Goal: Check status: Check status

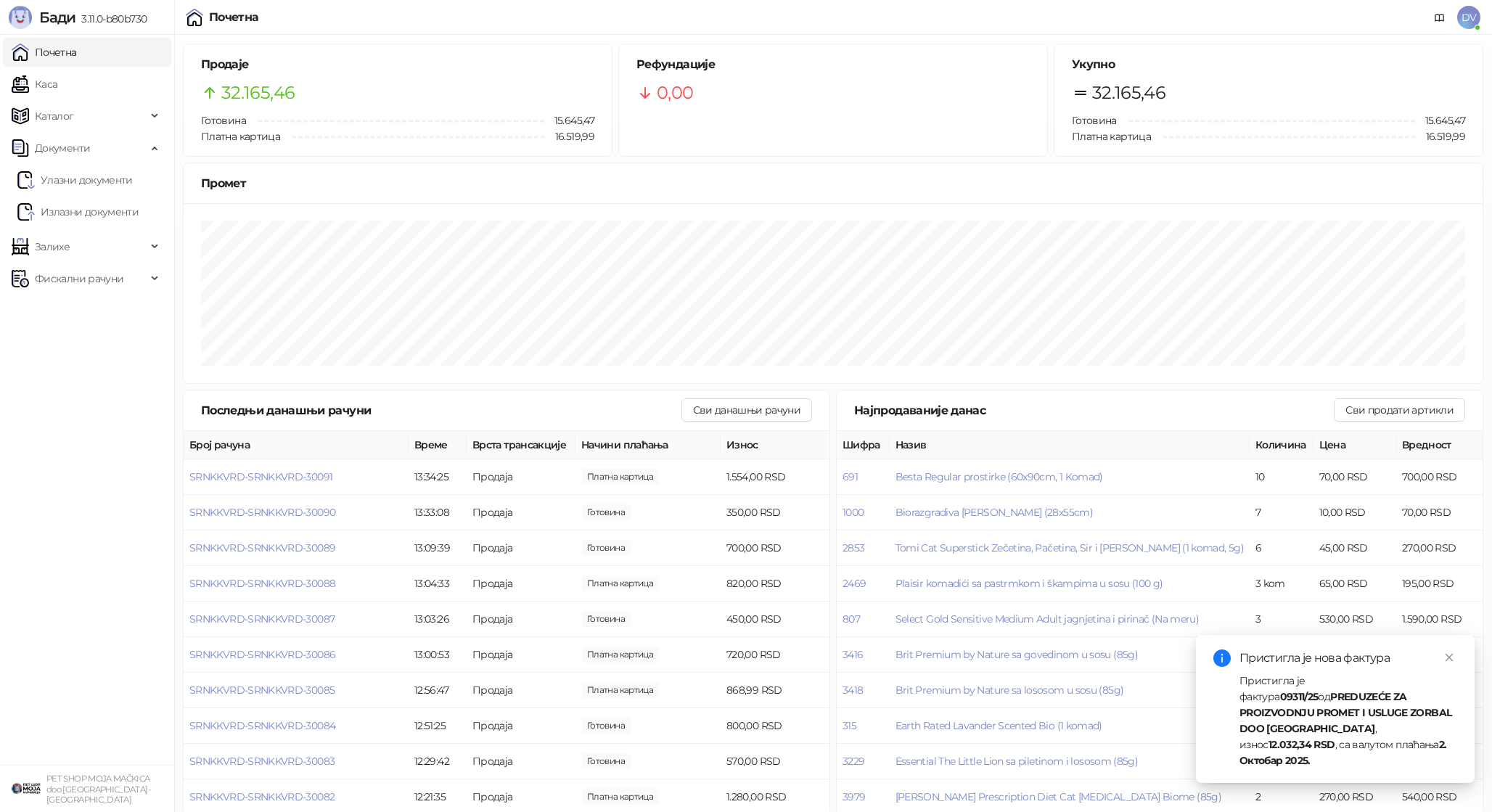
click at [64, 50] on link "Почетна" at bounding box center [44, 52] width 65 height 29
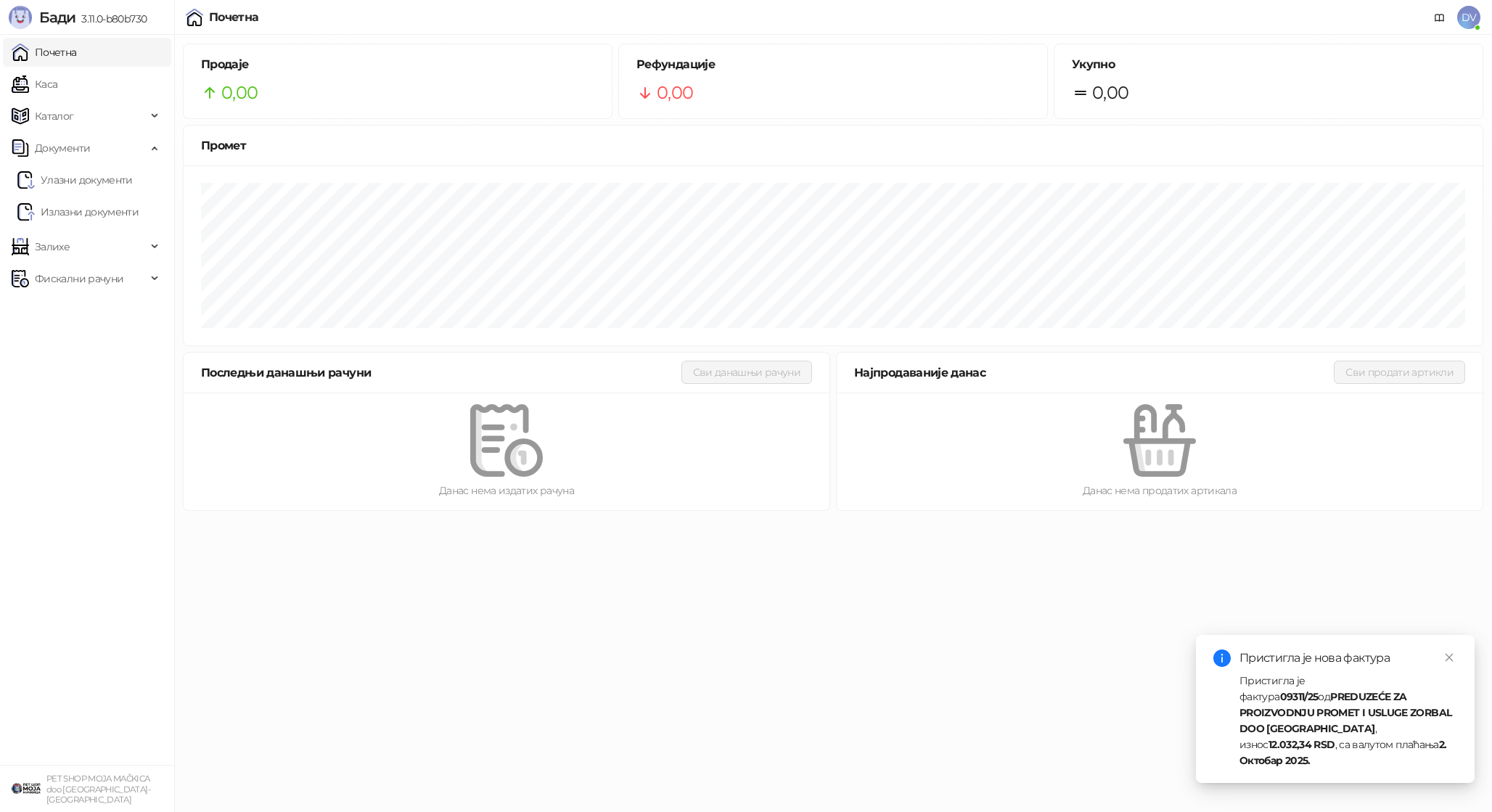
click at [99, 68] on ul "Почетна Каса Каталог Документи Улазни документи Излазни документи Залихе Фискал…" at bounding box center [87, 400] width 174 height 730
click at [57, 79] on link "Каса" at bounding box center [34, 83] width 45 height 29
click at [77, 53] on link "Почетна" at bounding box center [44, 52] width 65 height 29
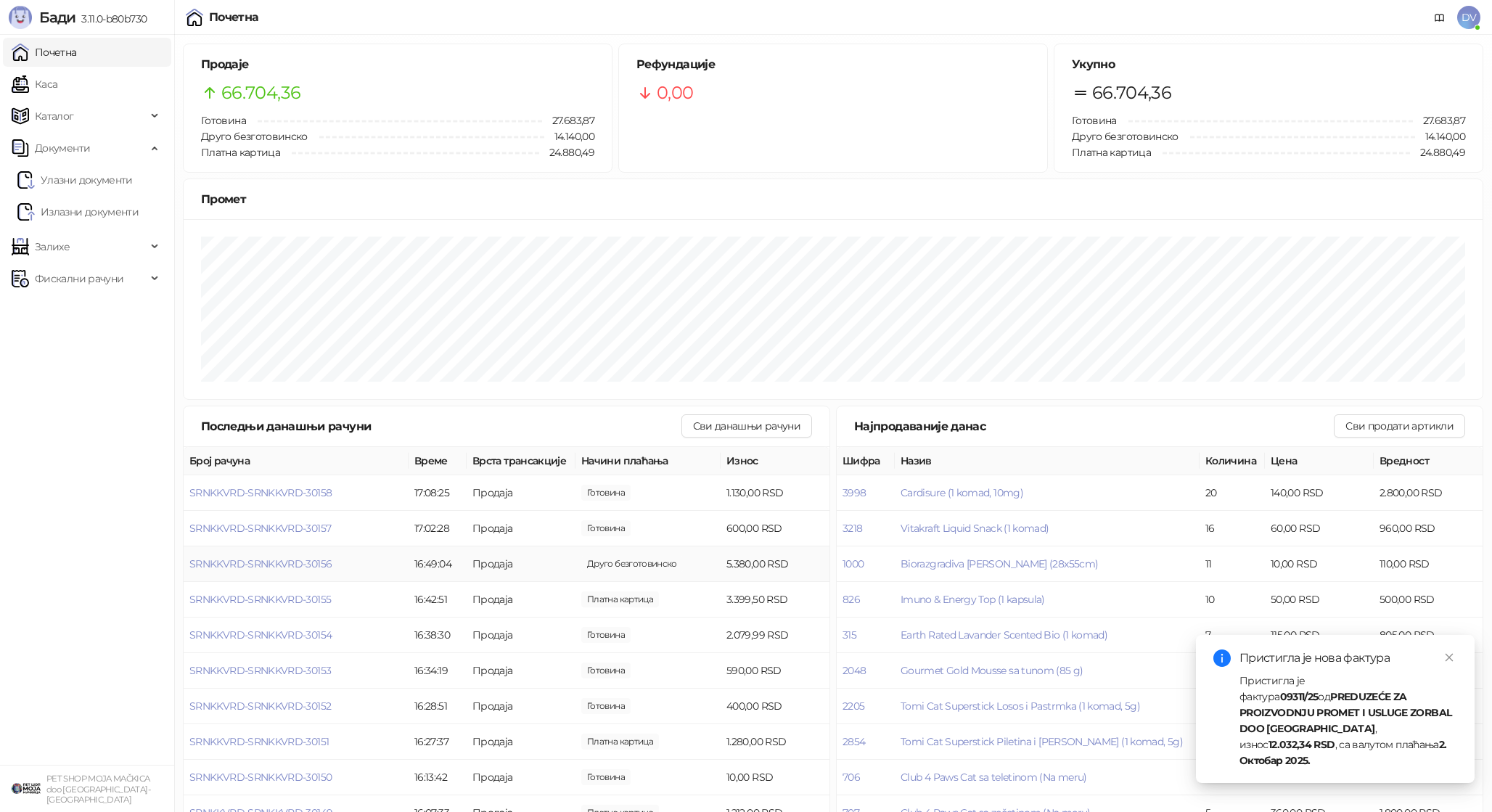
click at [301, 570] on td "SRNKKVRD-SRNKKVRD-30156" at bounding box center [296, 564] width 225 height 36
click at [302, 564] on span "SRNKKVRD-SRNKKVRD-30156" at bounding box center [260, 564] width 142 height 13
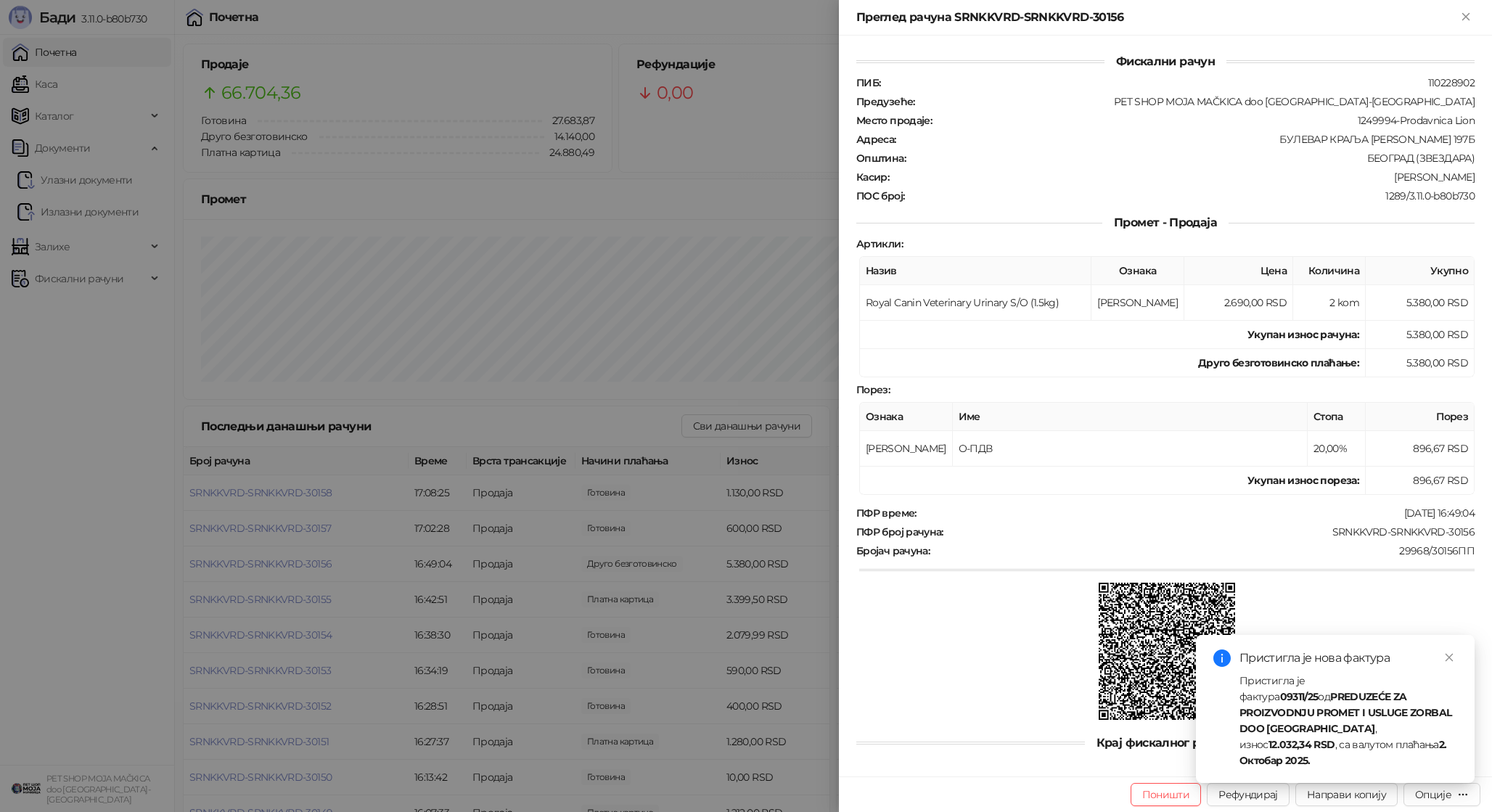
click at [302, 565] on div at bounding box center [746, 406] width 1492 height 812
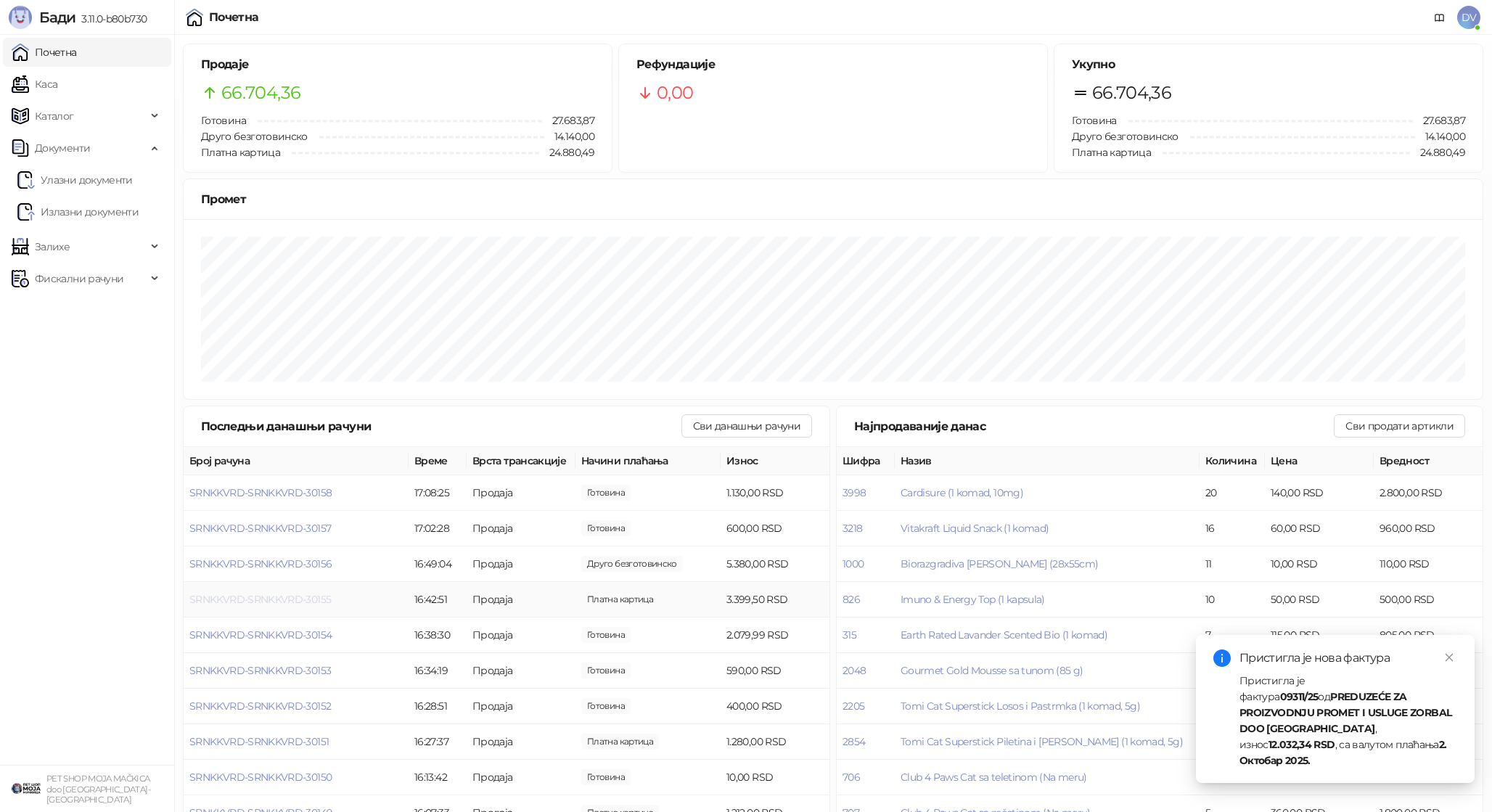
click at [295, 596] on span "SRNKKVRD-SRNKKVRD-30155" at bounding box center [259, 600] width 141 height 13
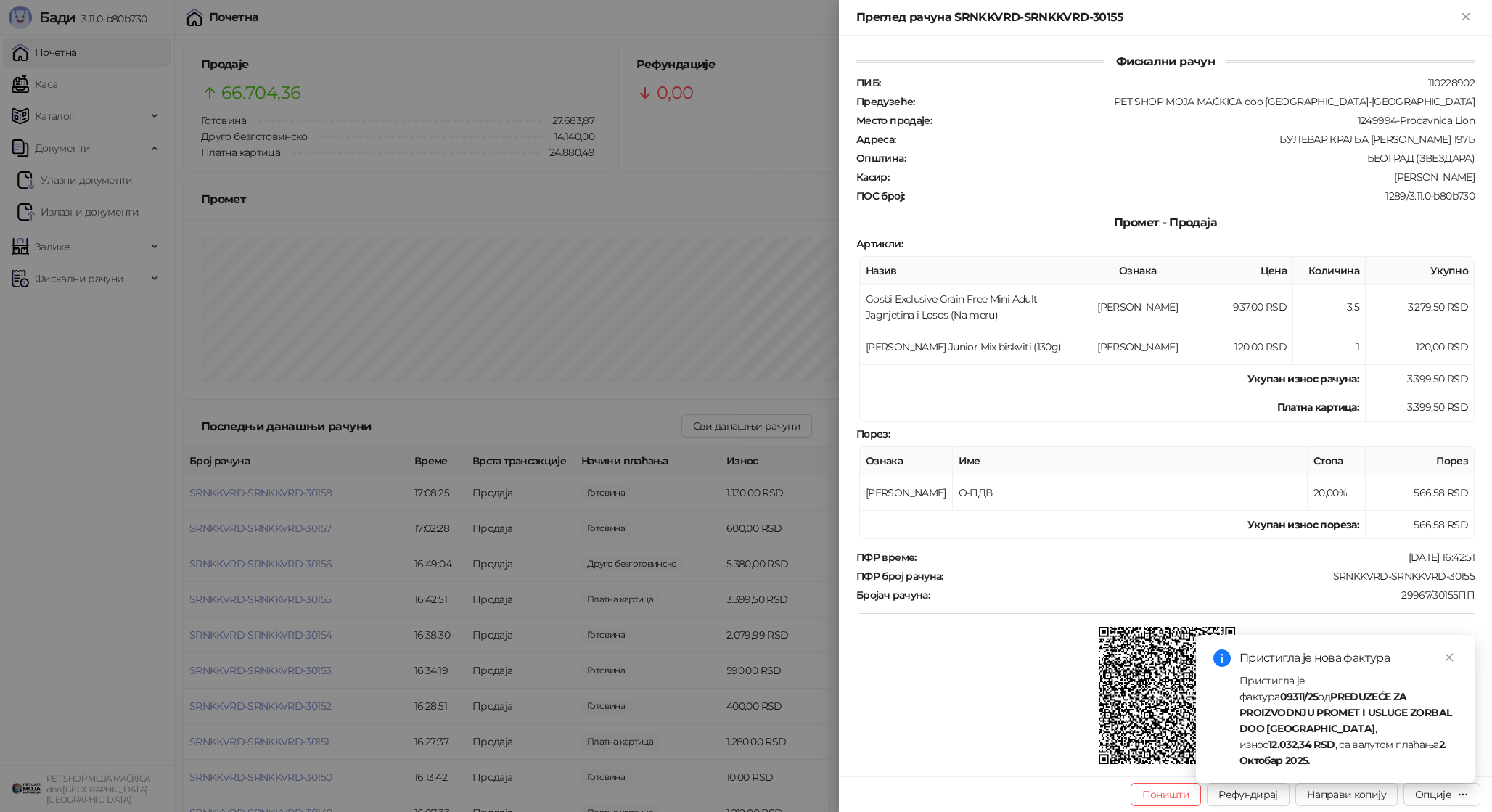
click at [295, 598] on div at bounding box center [746, 406] width 1492 height 812
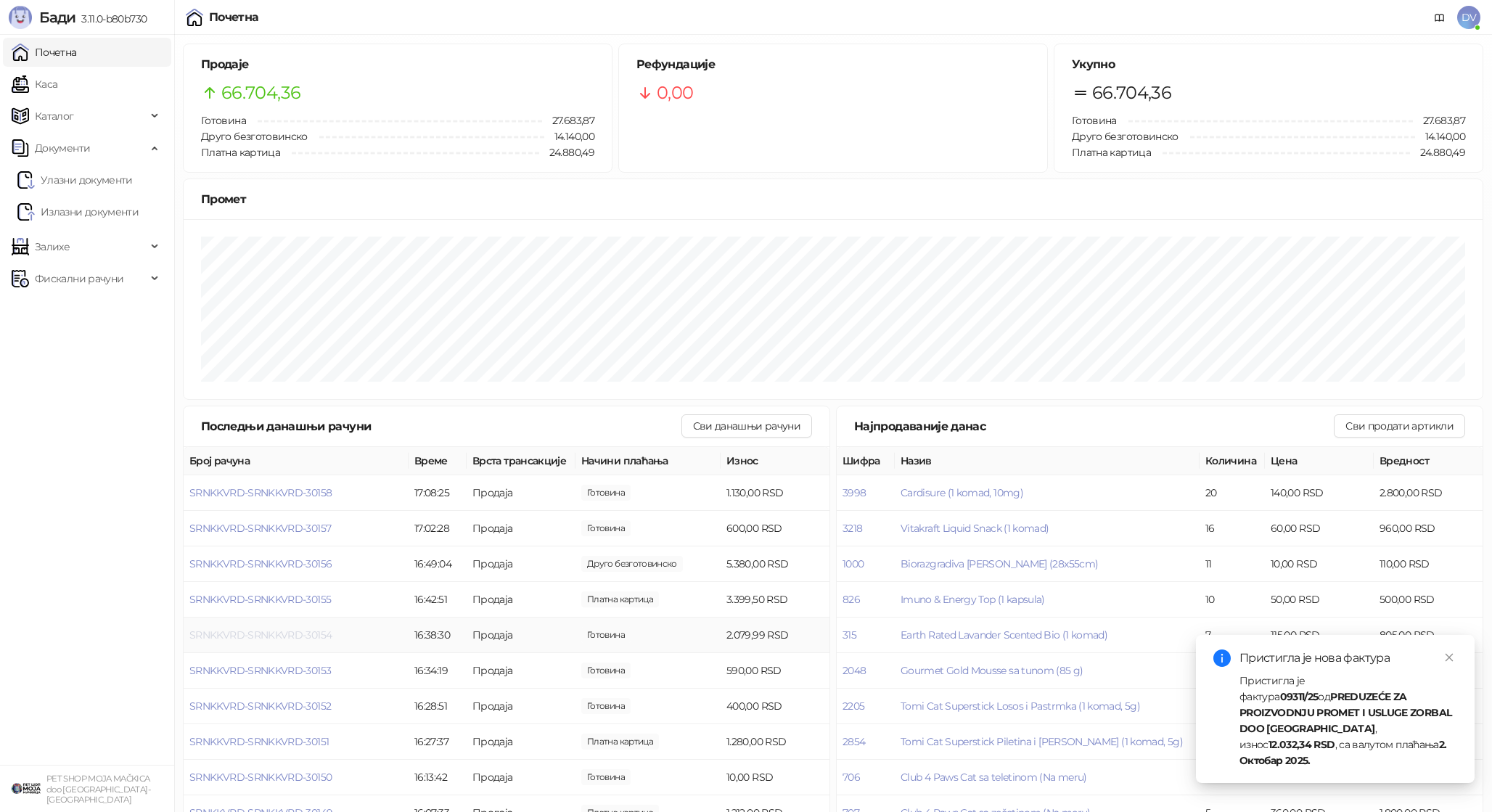
click at [286, 639] on span "SRNKKVRD-SRNKKVRD-30154" at bounding box center [260, 635] width 142 height 13
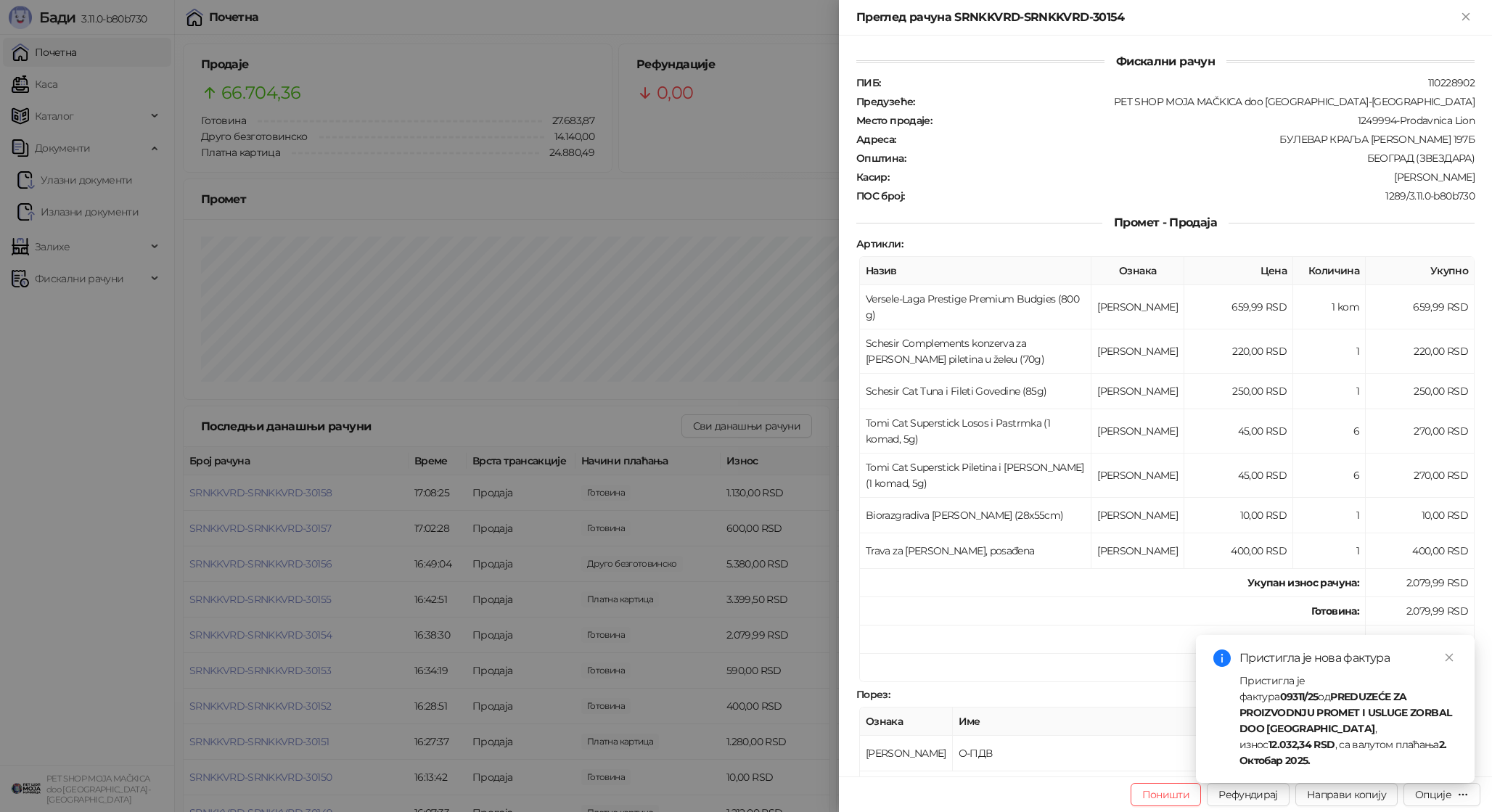
click at [286, 639] on div at bounding box center [746, 406] width 1492 height 812
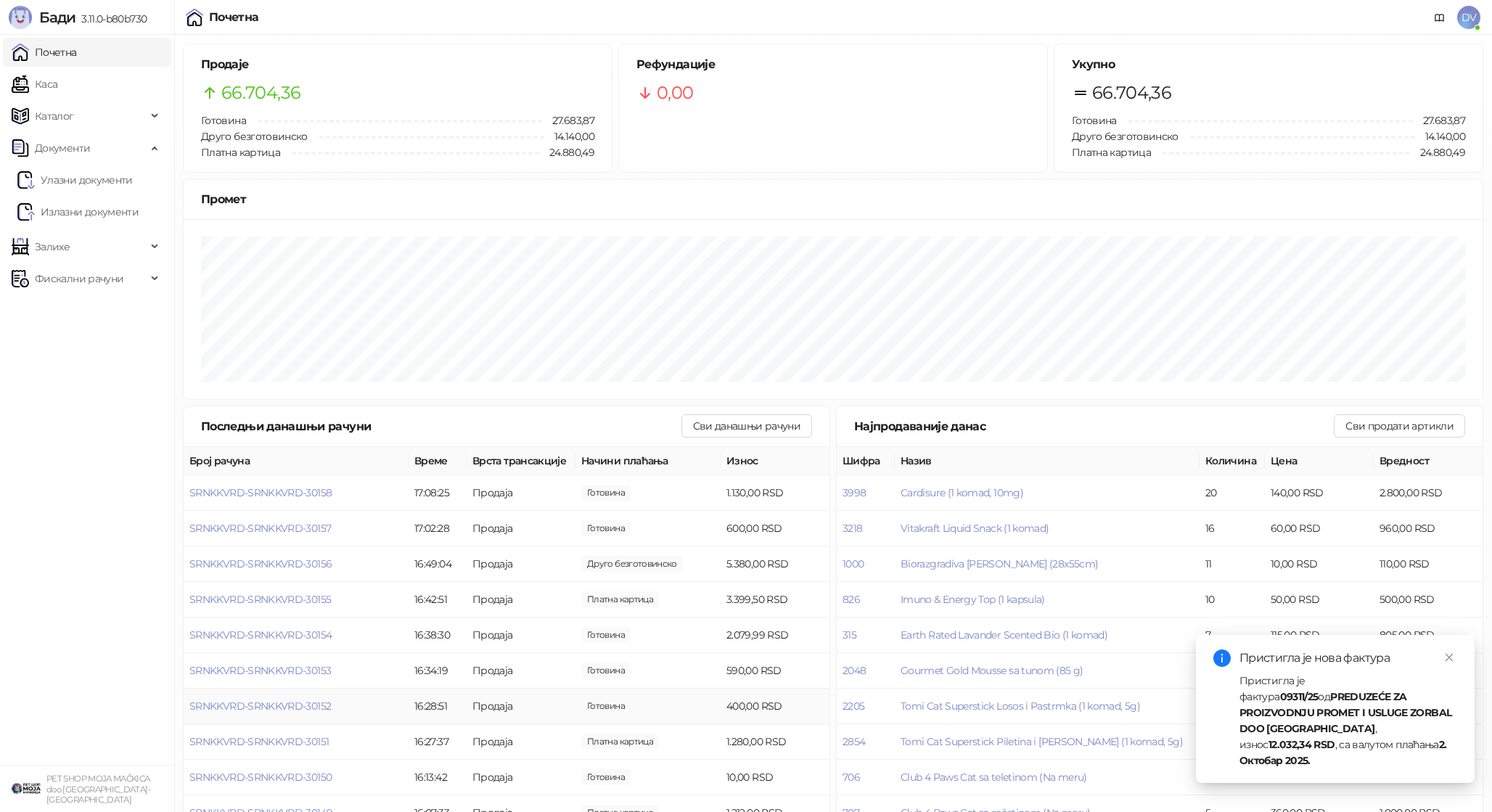
click at [300, 721] on td "SRNKKVRD-SRNKKVRD-30152" at bounding box center [296, 706] width 225 height 36
click at [300, 741] on span "SRNKKVRD-SRNKKVRD-30151" at bounding box center [259, 742] width 140 height 13
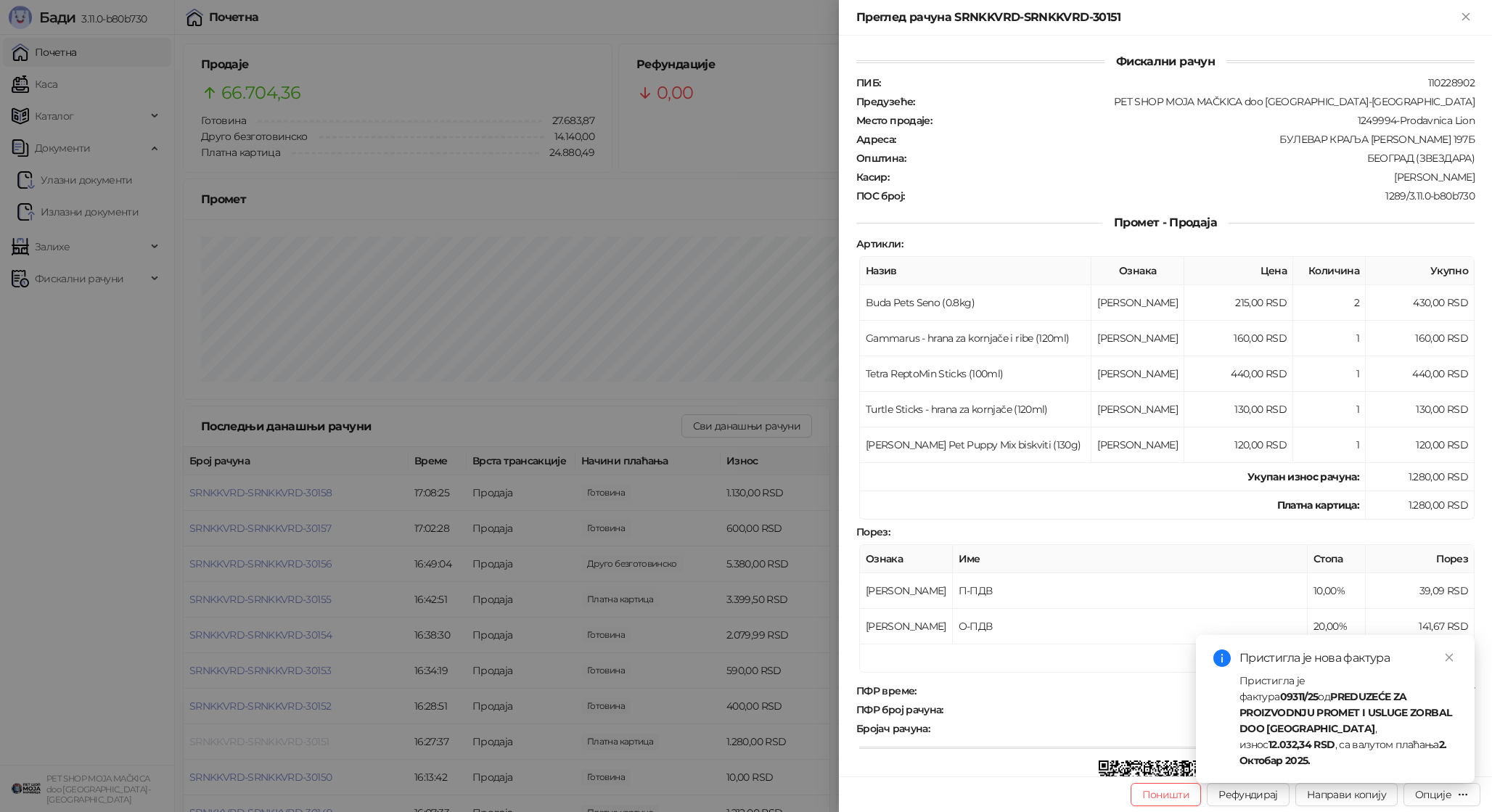
click at [300, 741] on div at bounding box center [746, 406] width 1492 height 812
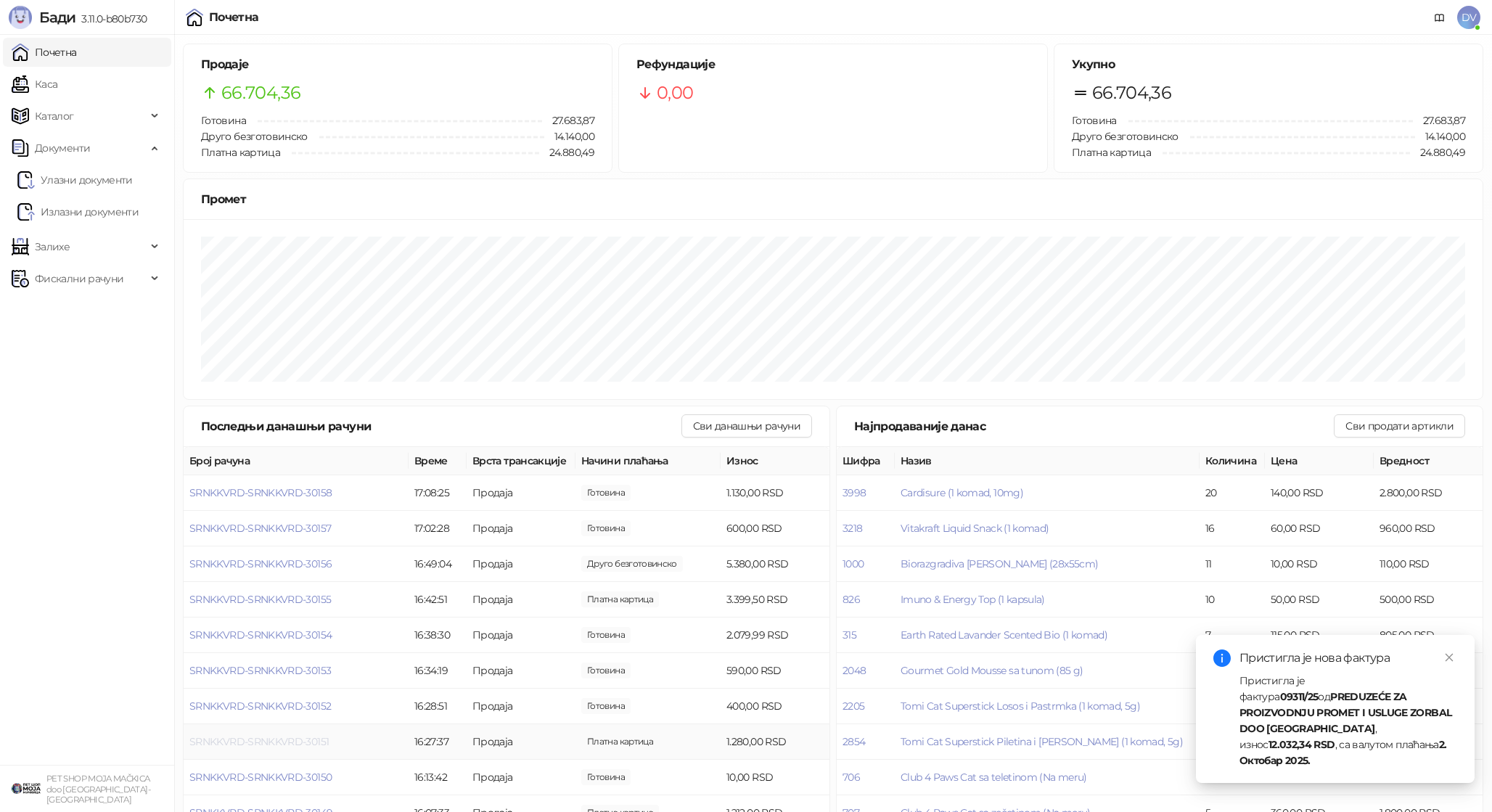
click at [305, 738] on span "SRNKKVRD-SRNKKVRD-30151" at bounding box center [259, 742] width 140 height 13
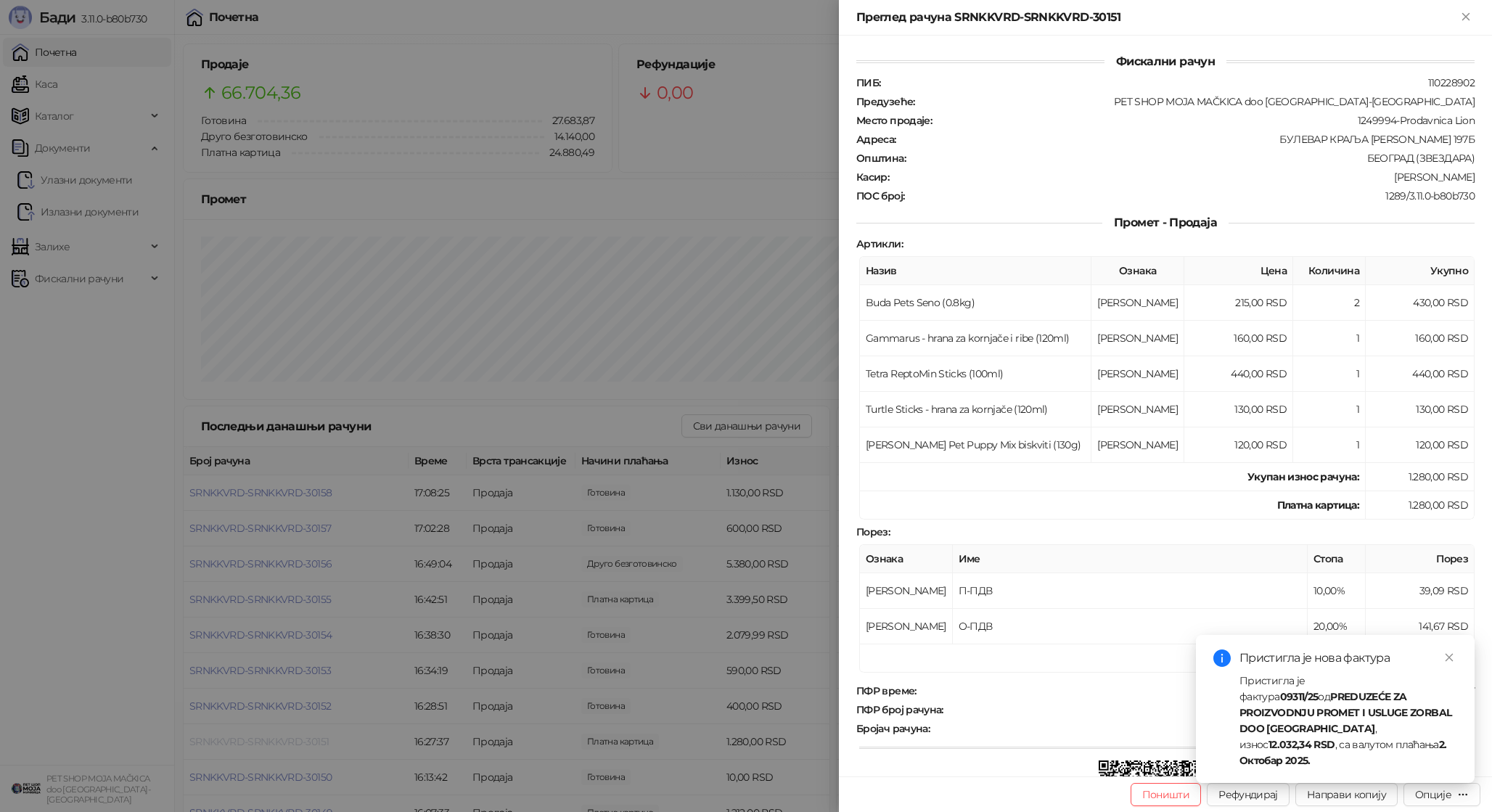
click at [305, 738] on div at bounding box center [746, 406] width 1492 height 812
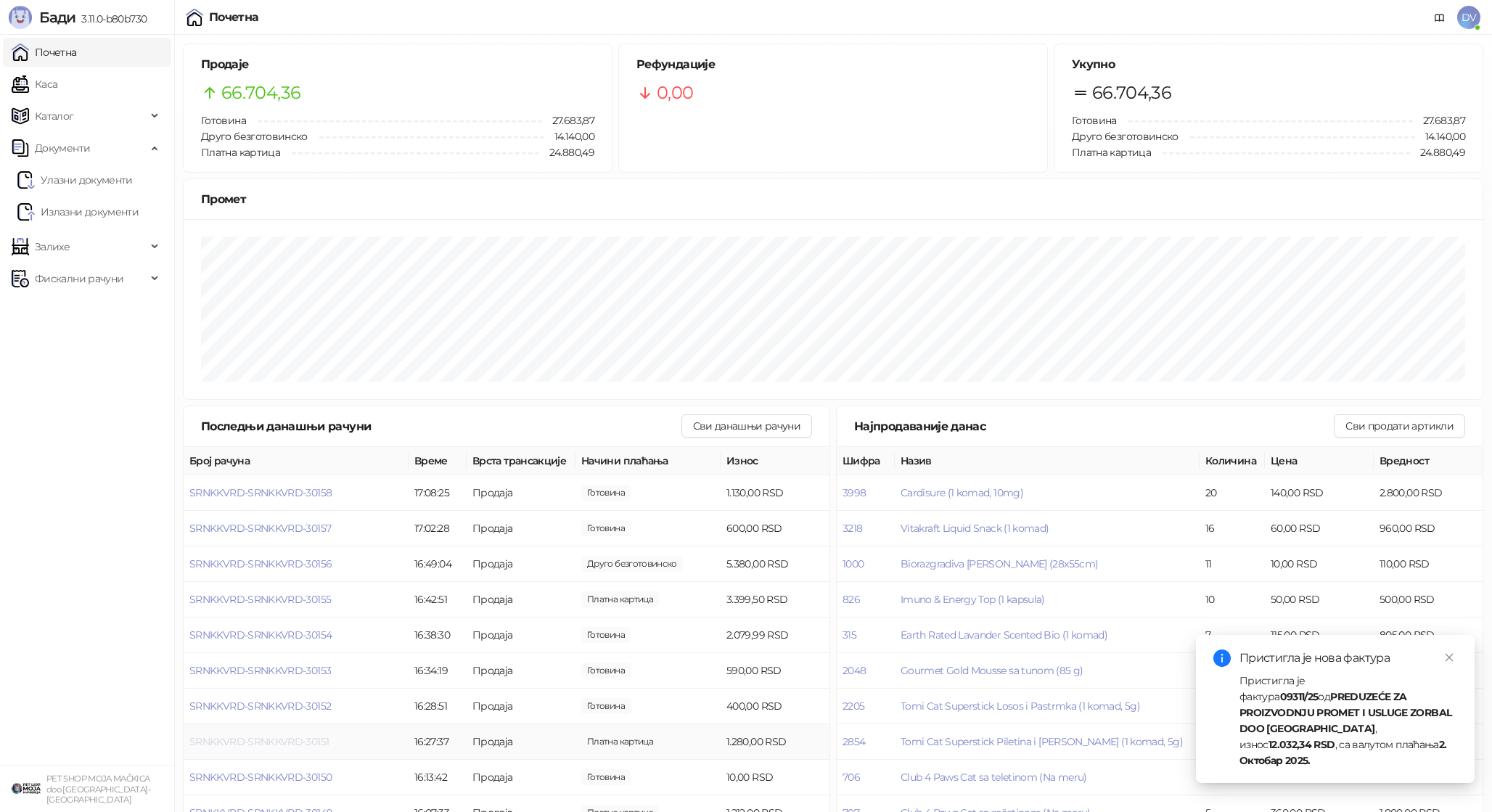
scroll to position [27, 0]
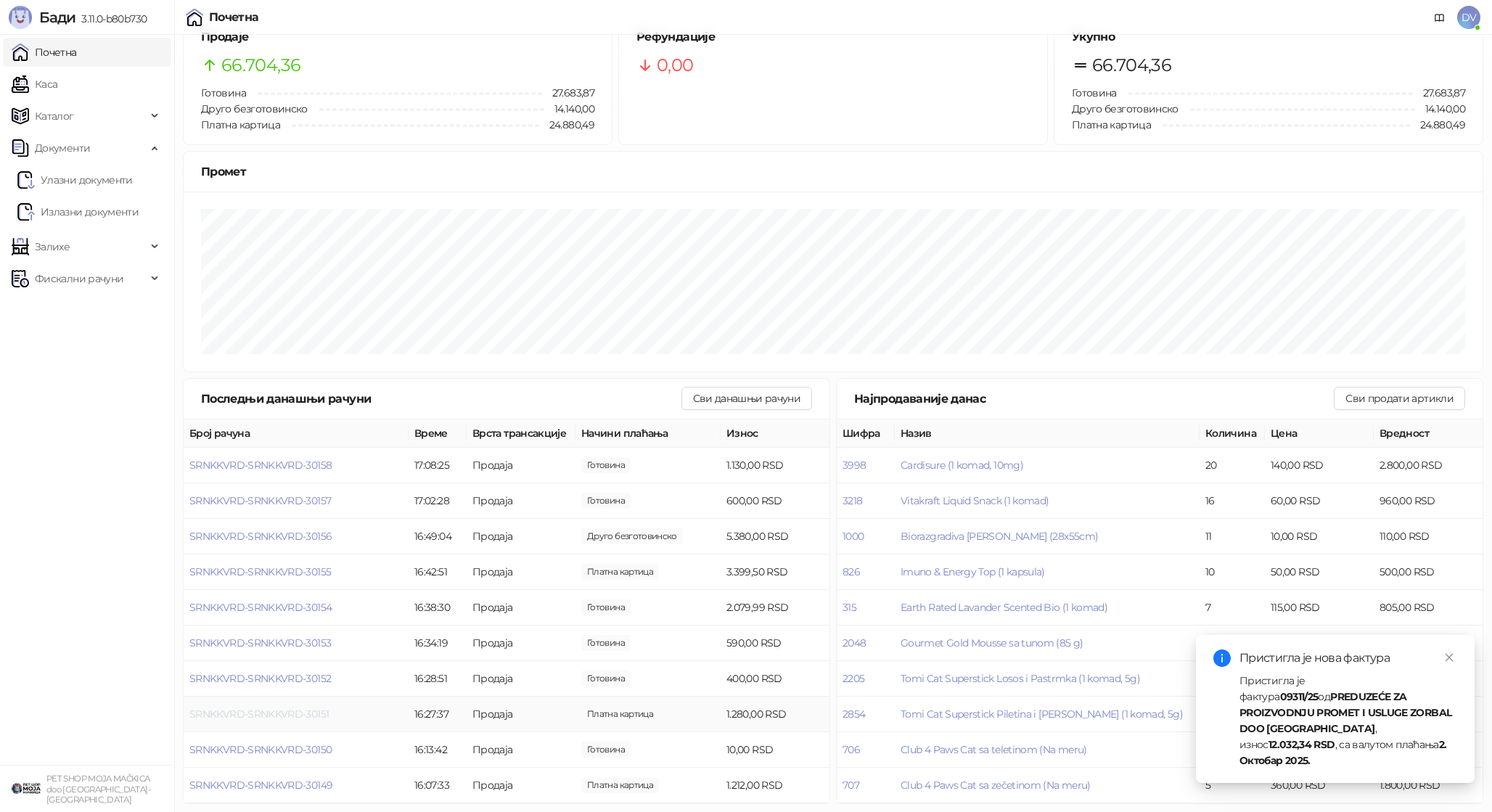
click at [287, 717] on span "SRNKKVRD-SRNKKVRD-30151" at bounding box center [259, 715] width 140 height 13
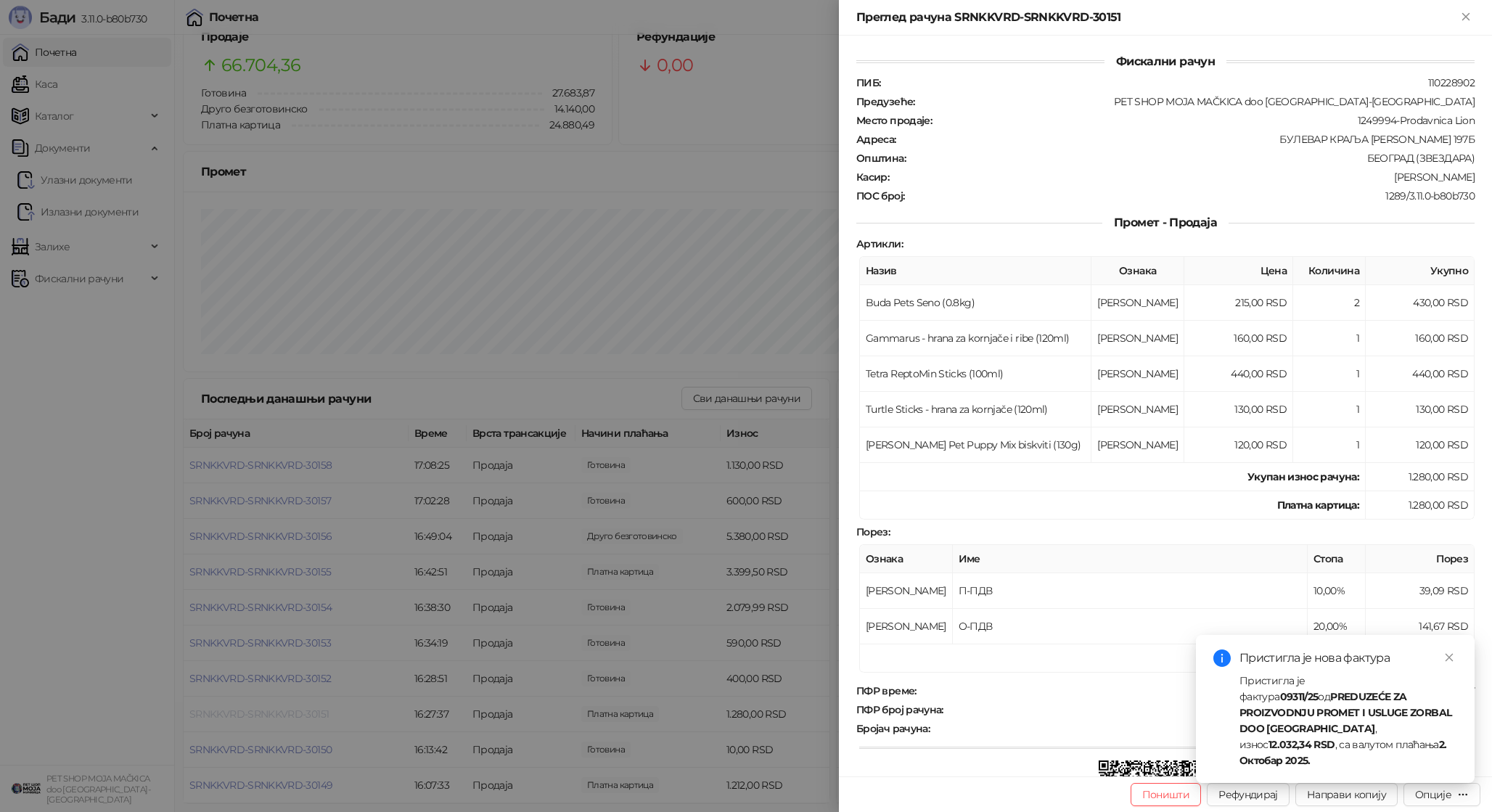
click at [287, 717] on div at bounding box center [746, 406] width 1492 height 812
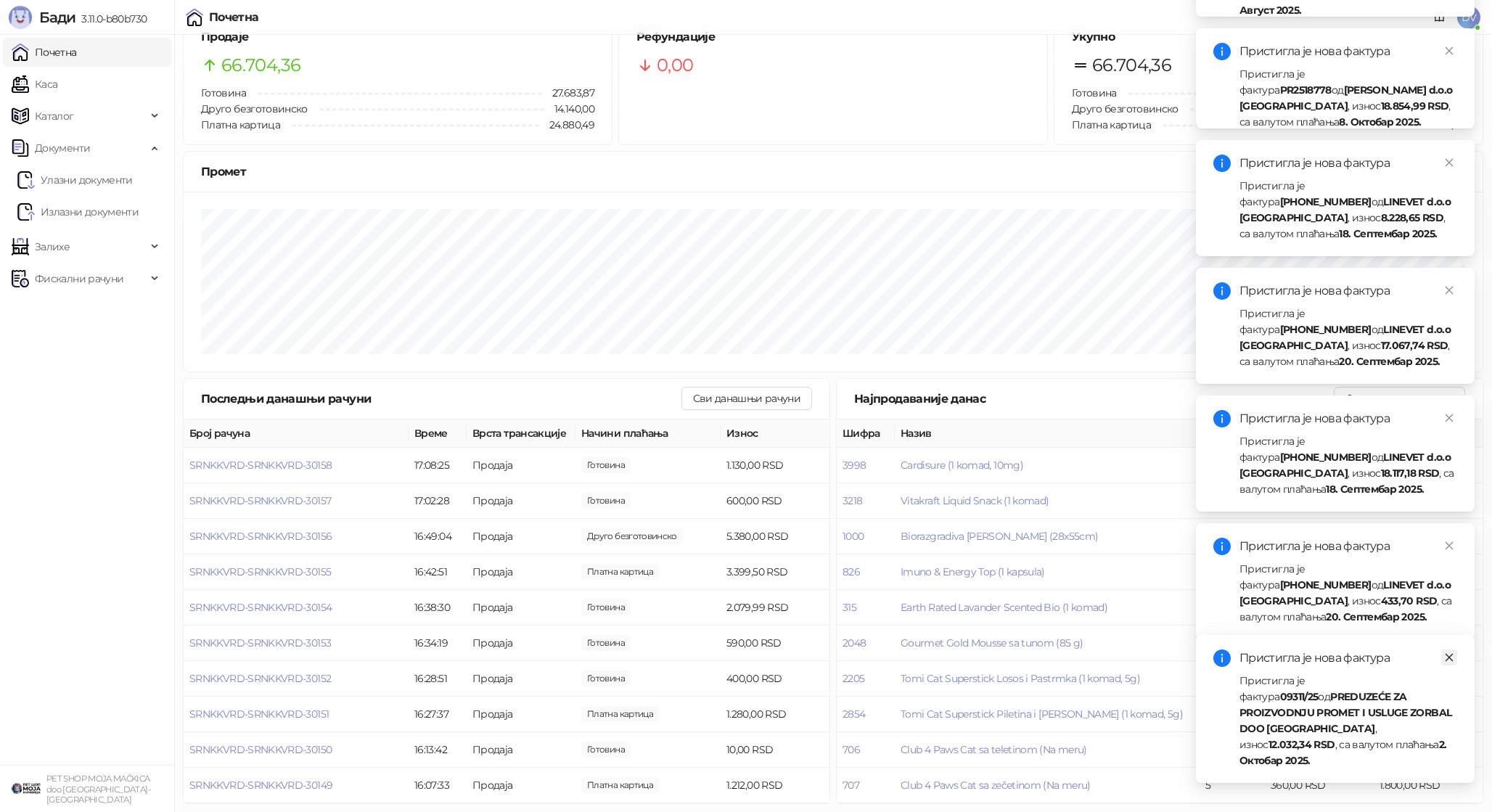
click at [1450, 662] on icon "close" at bounding box center [1449, 658] width 10 height 10
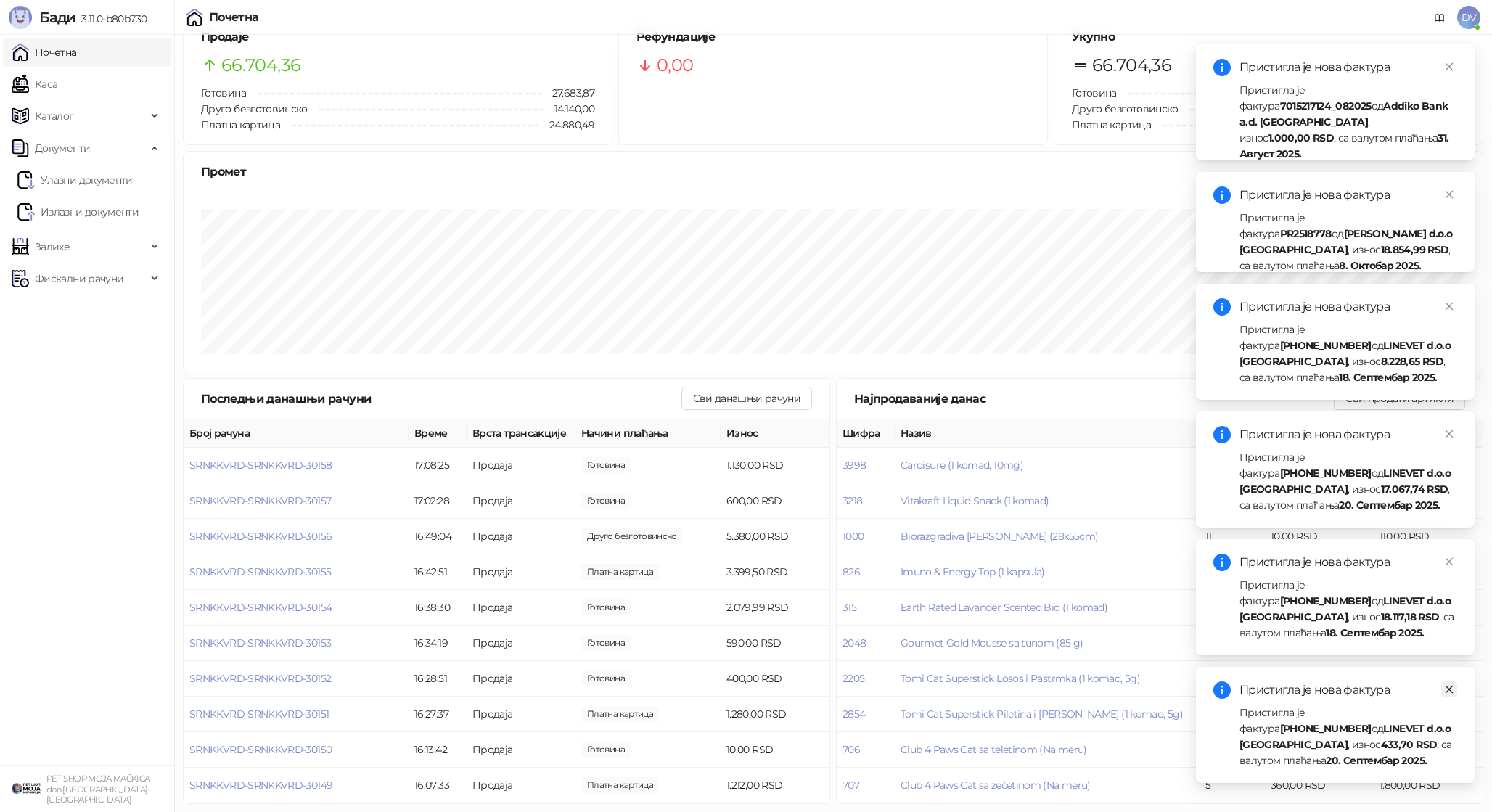
click at [1451, 687] on icon "close" at bounding box center [1450, 690] width 8 height 8
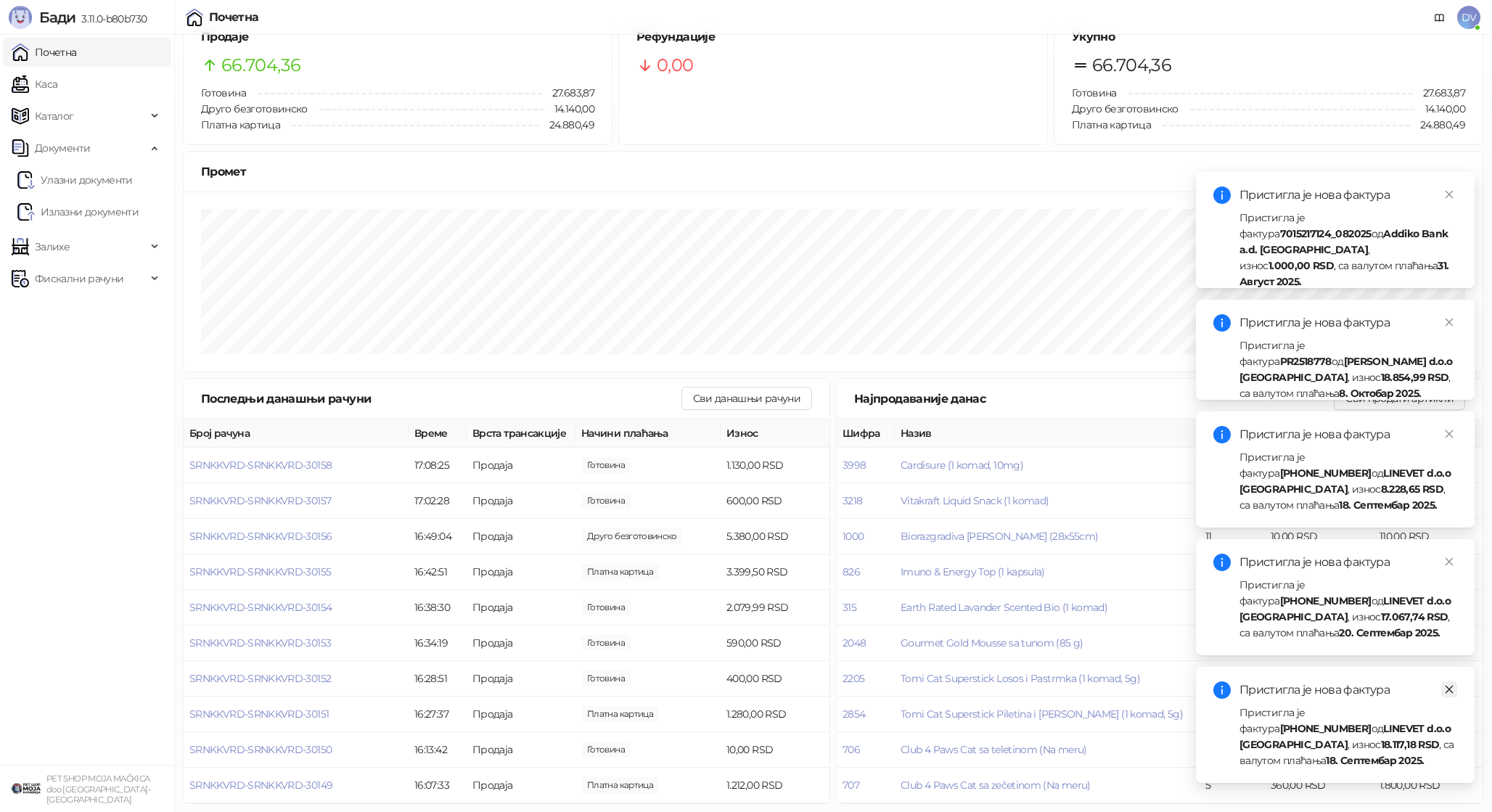
click at [1452, 691] on icon "close" at bounding box center [1450, 690] width 8 height 8
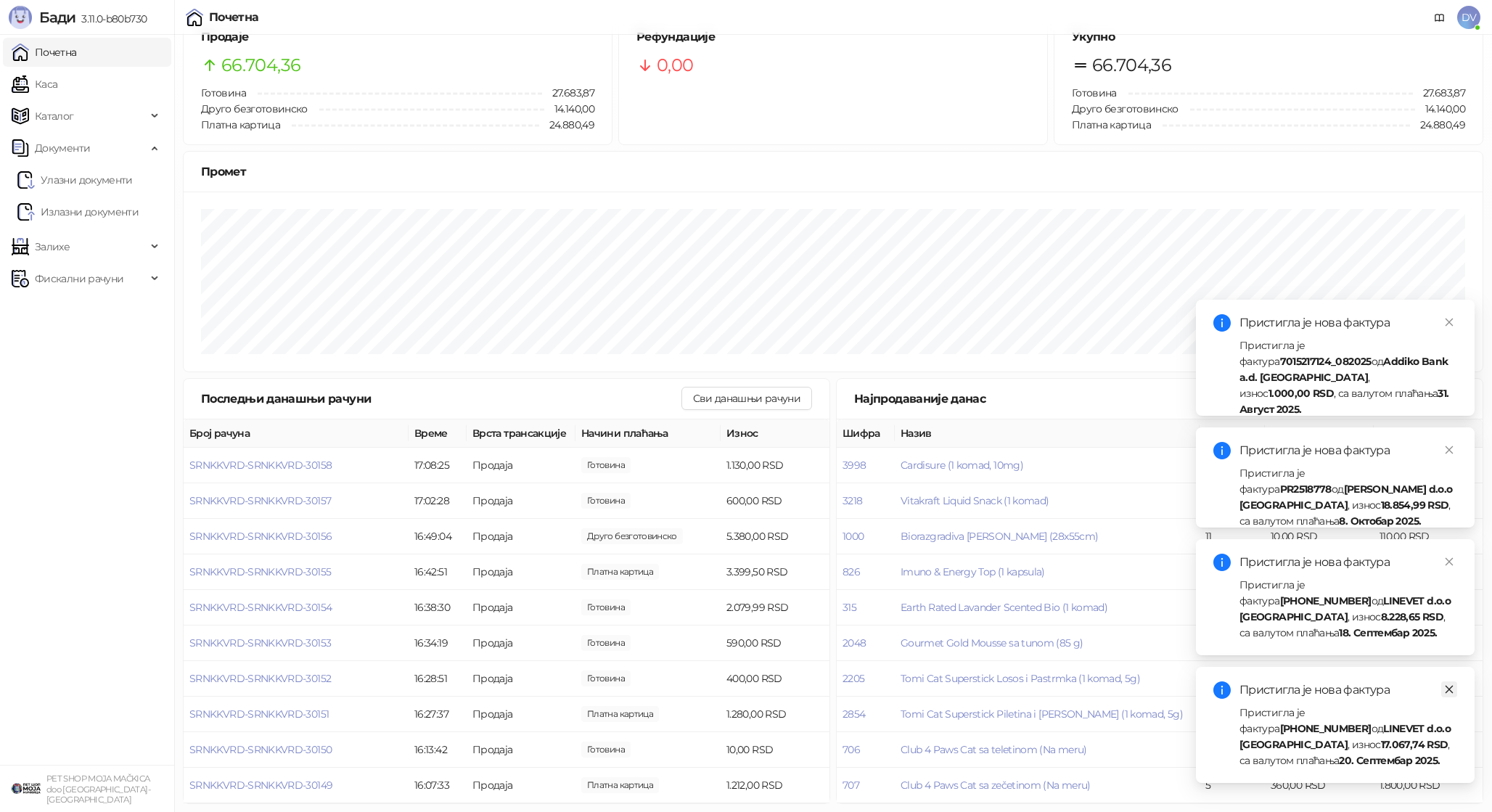
click at [1452, 690] on icon "close" at bounding box center [1449, 690] width 10 height 10
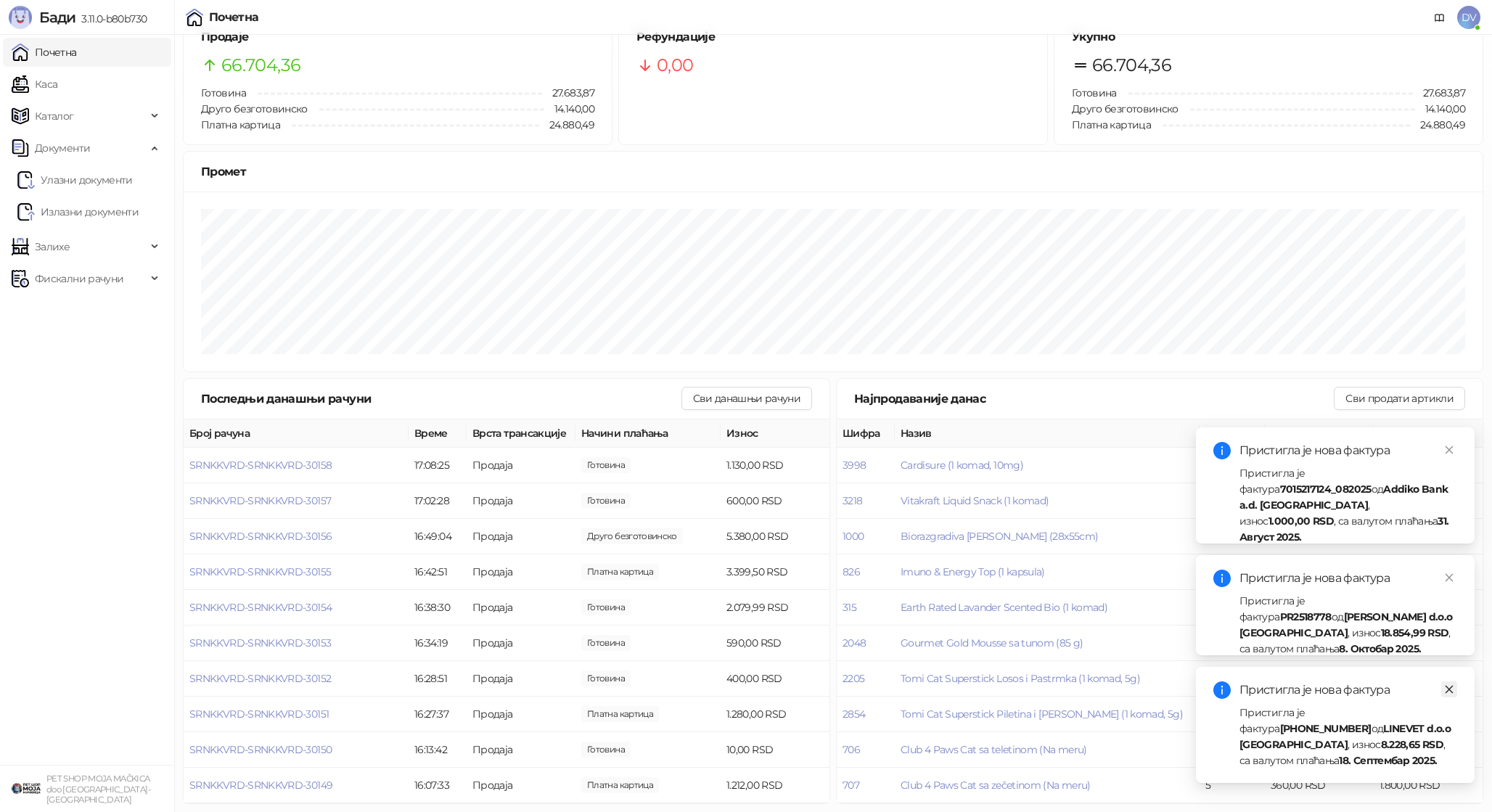
click at [1451, 691] on icon "close" at bounding box center [1449, 690] width 10 height 10
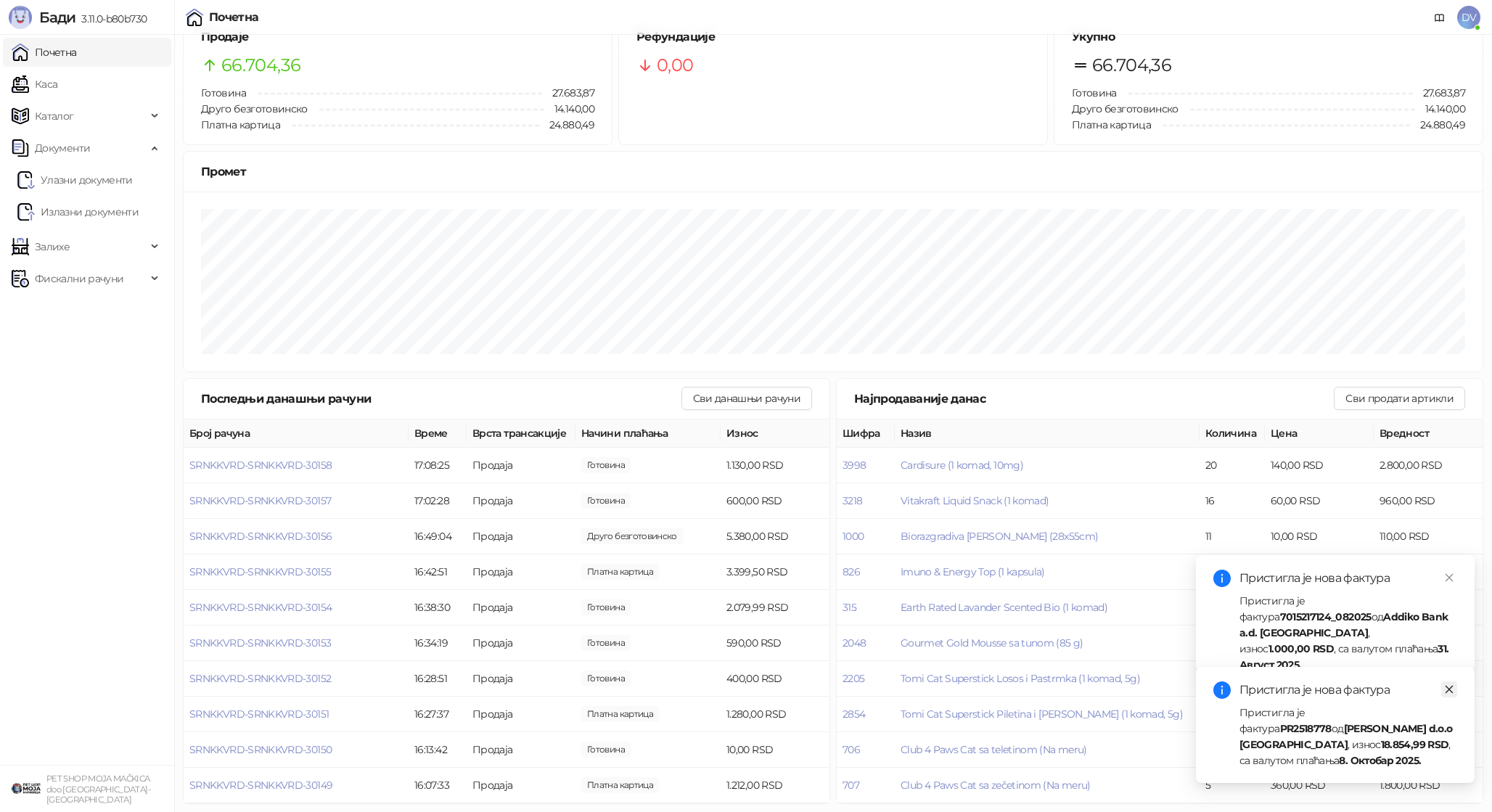
click at [1450, 695] on icon "close" at bounding box center [1449, 690] width 10 height 10
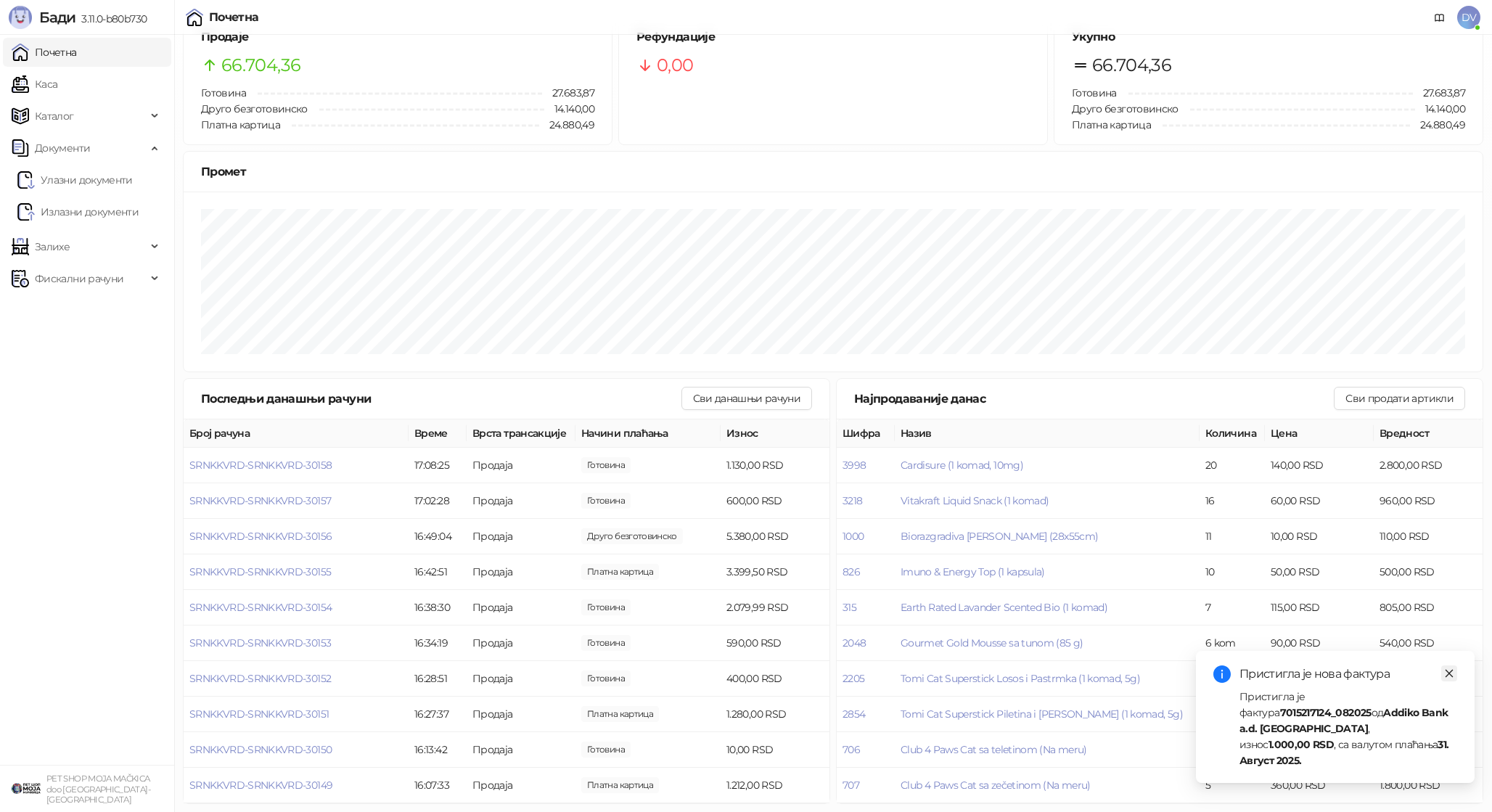
click at [1449, 678] on icon "close" at bounding box center [1450, 674] width 8 height 8
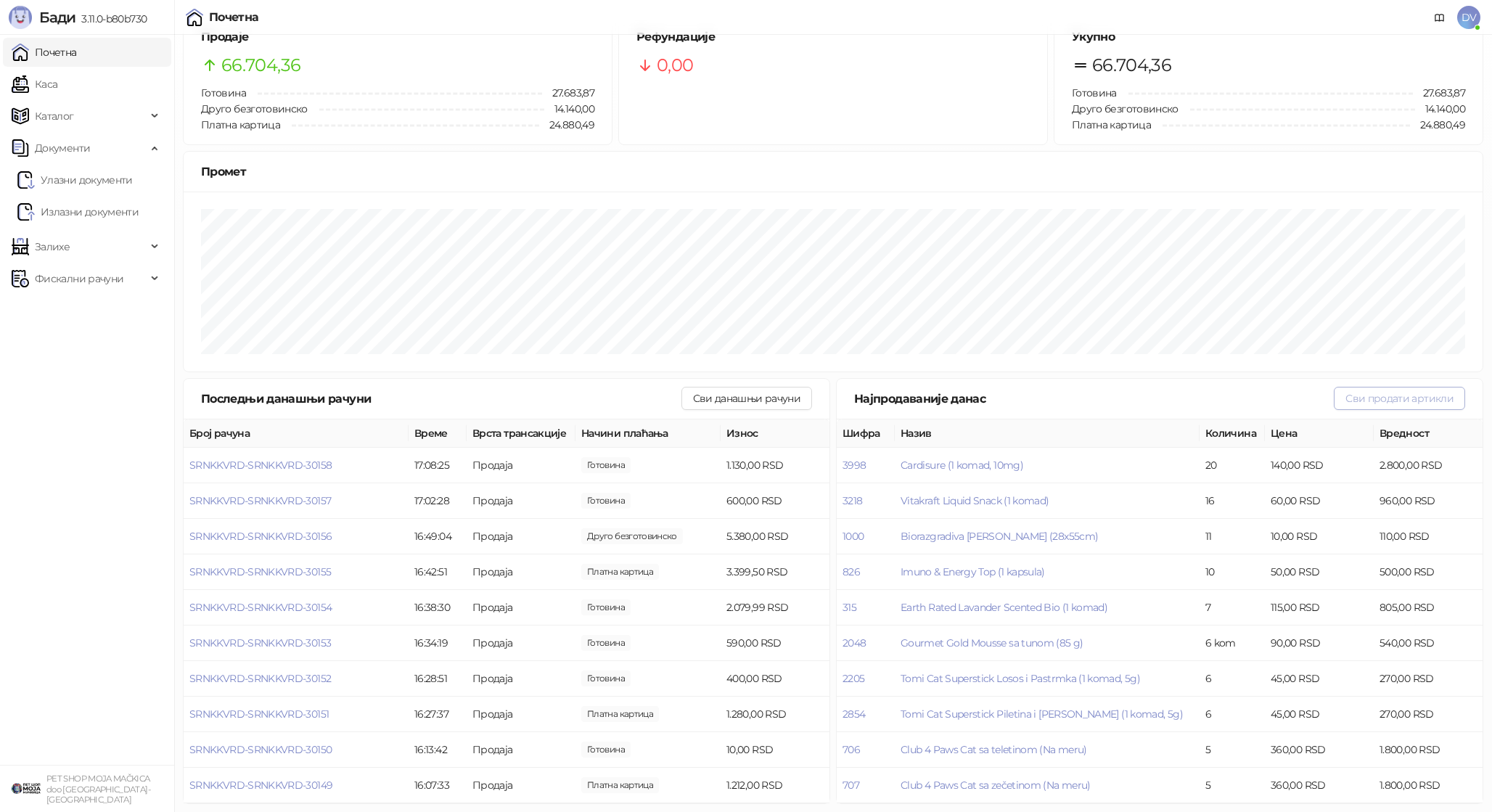
click at [1456, 391] on button "Сви продати артикли" at bounding box center [1399, 398] width 131 height 23
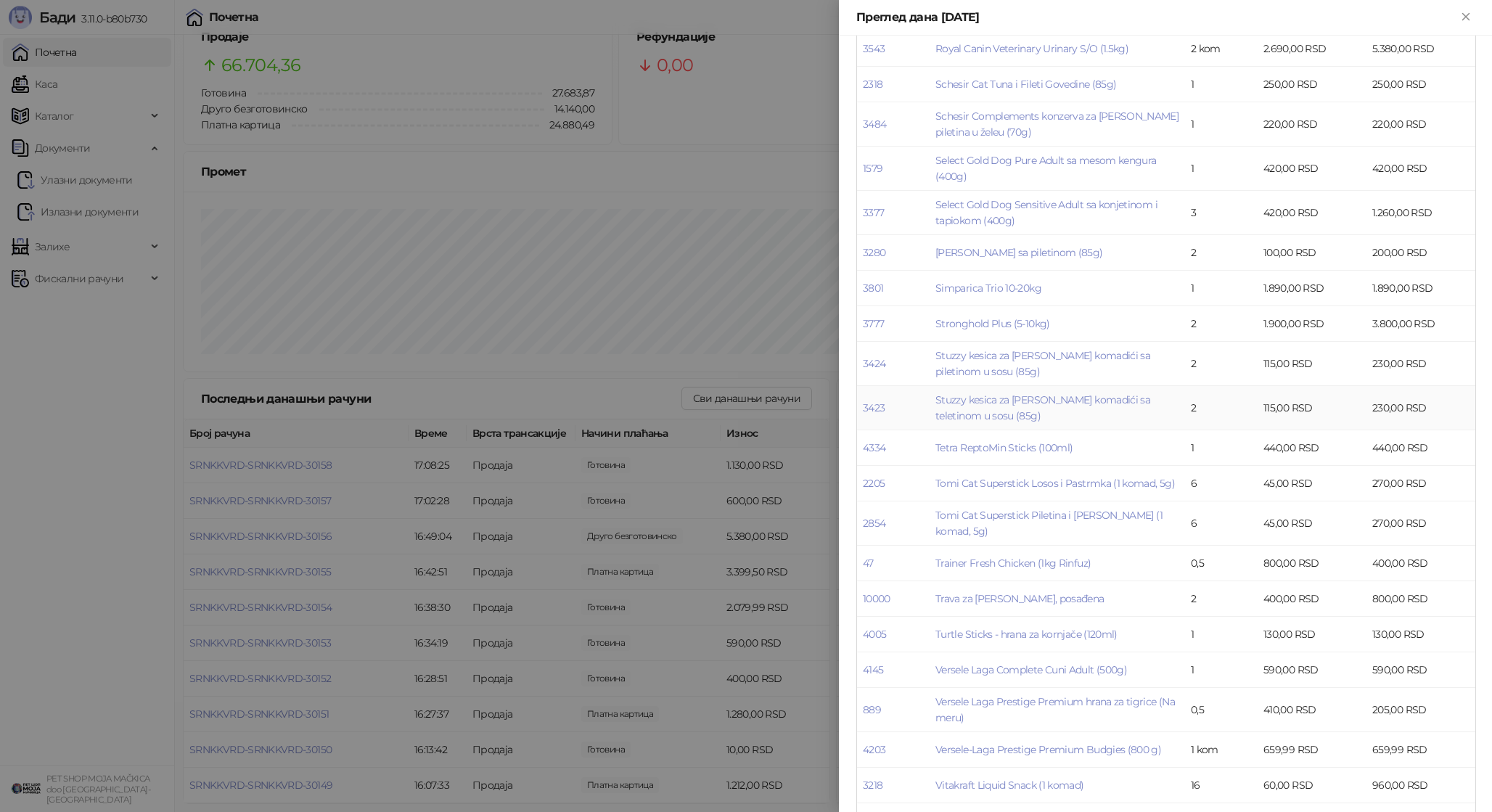
scroll to position [2816, 0]
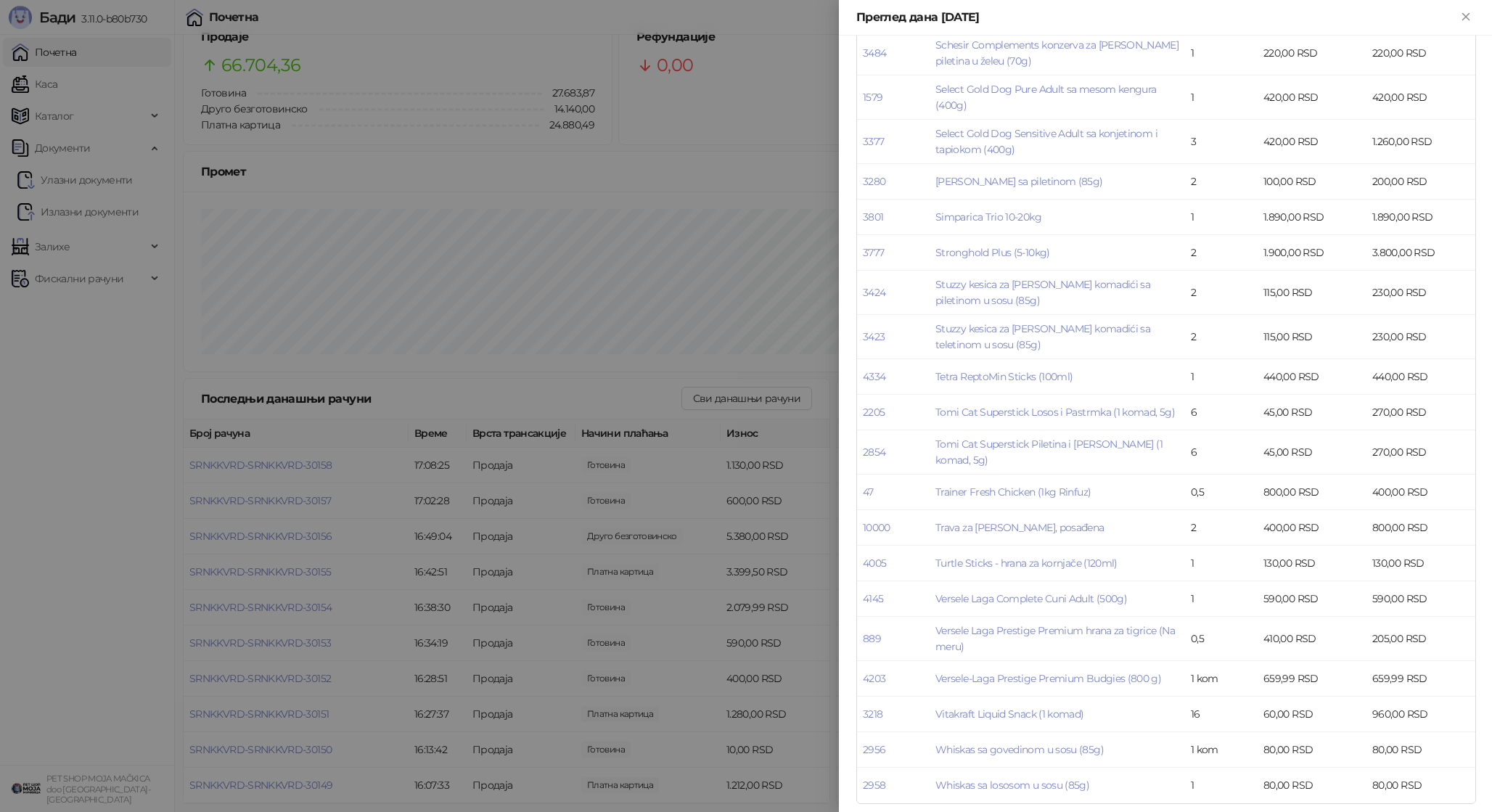
click at [321, 119] on div at bounding box center [746, 406] width 1492 height 812
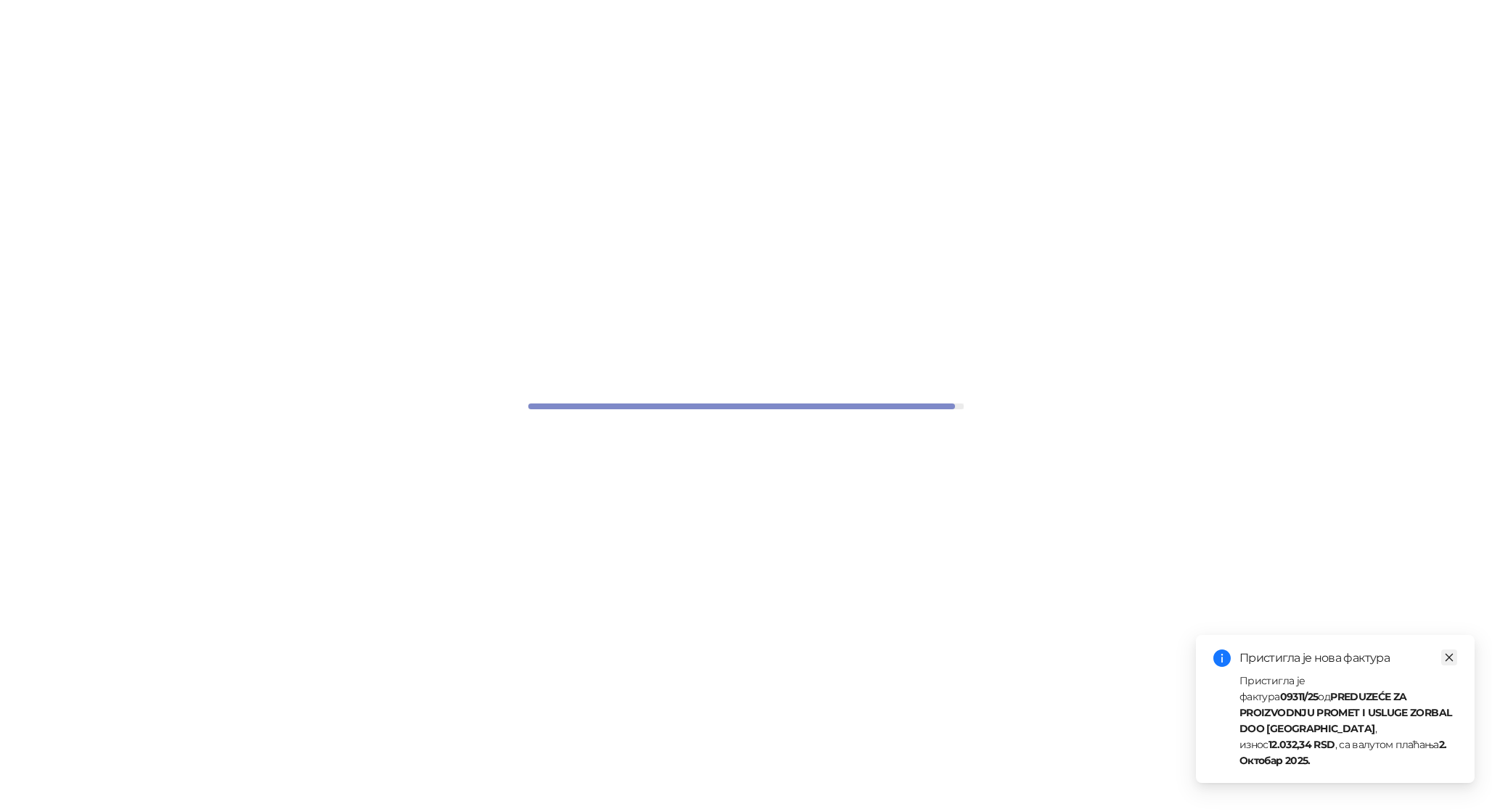
click at [1453, 662] on icon "close" at bounding box center [1449, 658] width 10 height 10
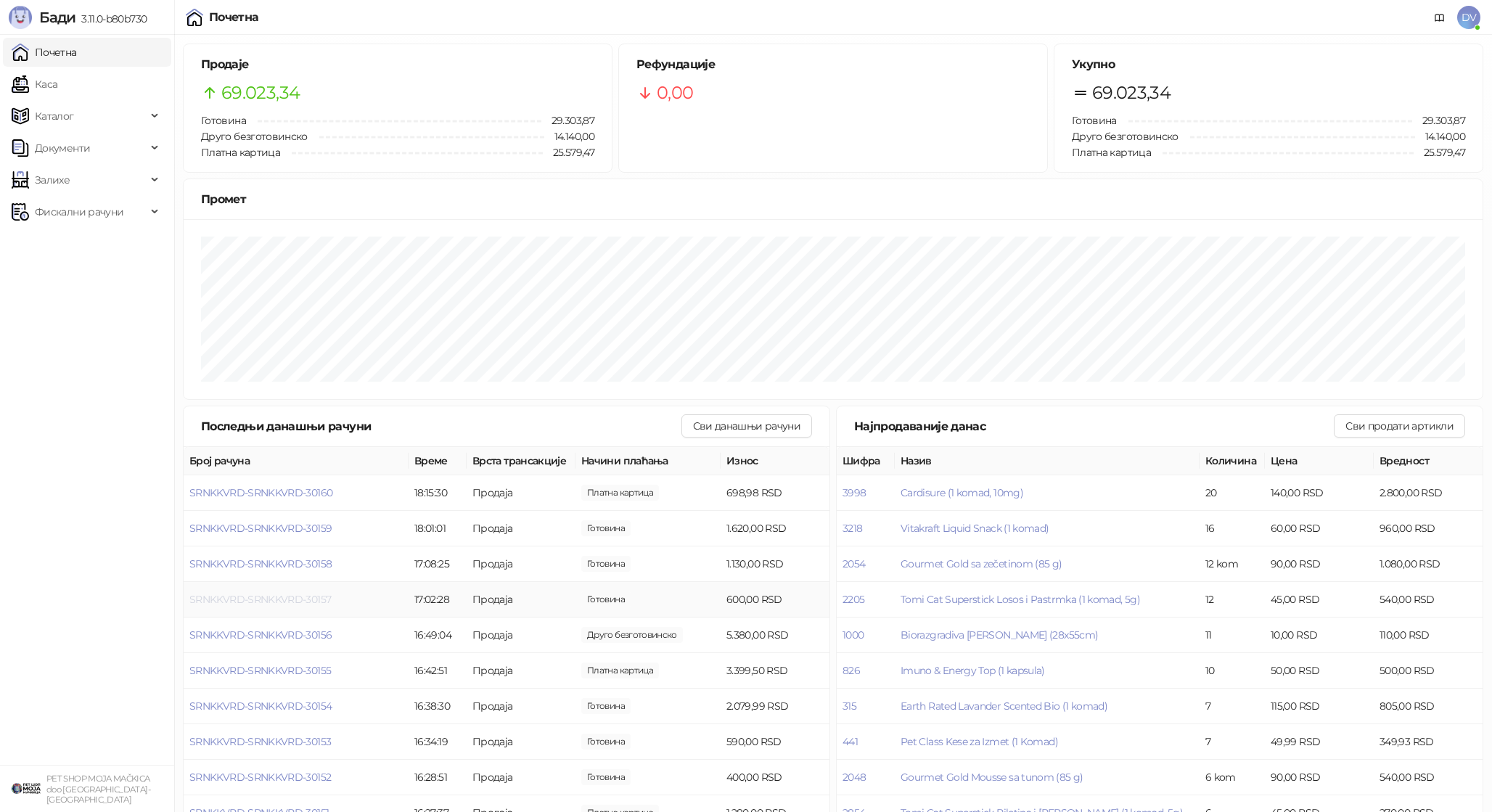
click at [297, 601] on span "SRNKKVRD-SRNKKVRD-30157" at bounding box center [259, 600] width 141 height 13
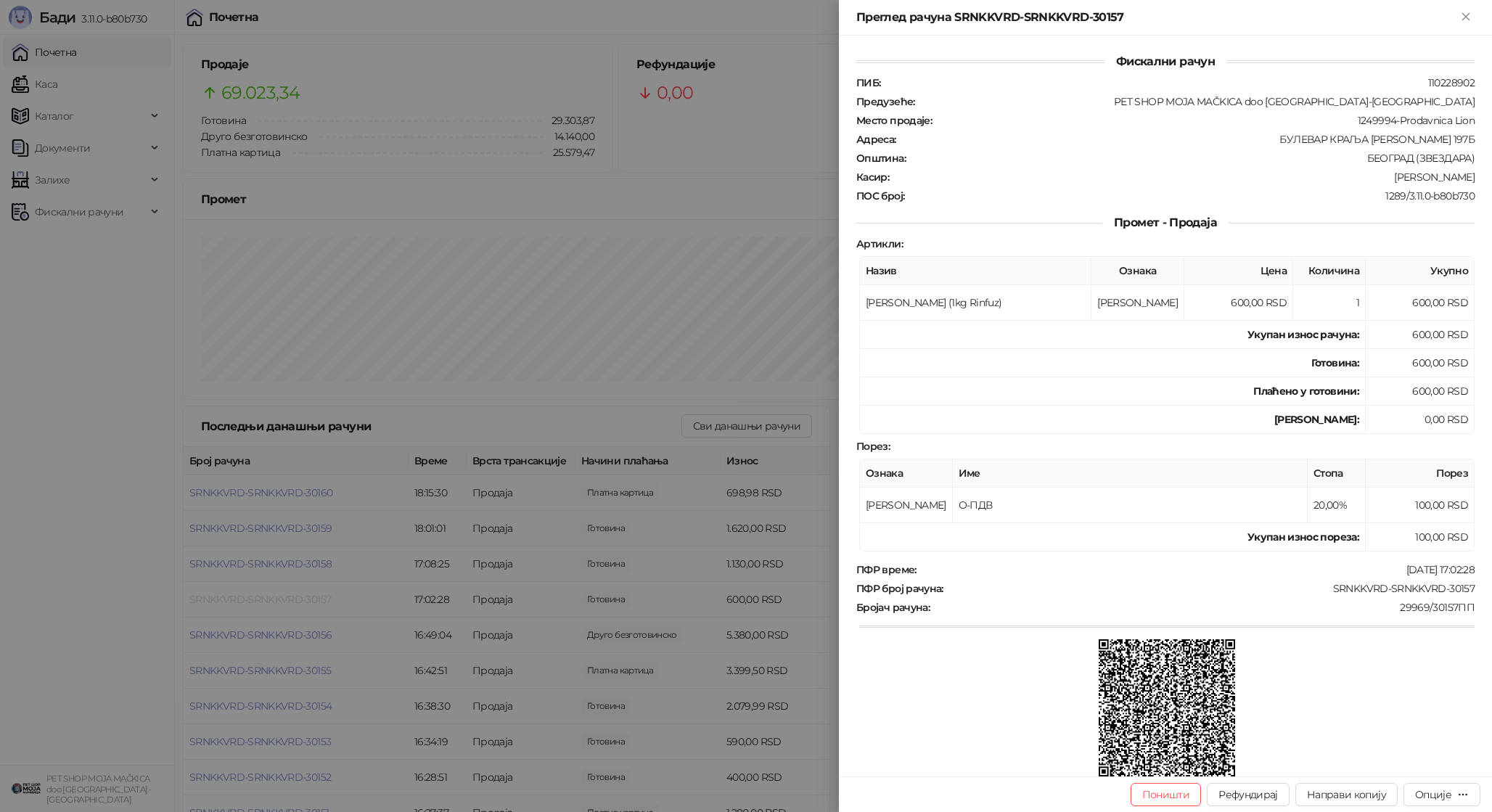
click at [297, 601] on div at bounding box center [746, 406] width 1492 height 812
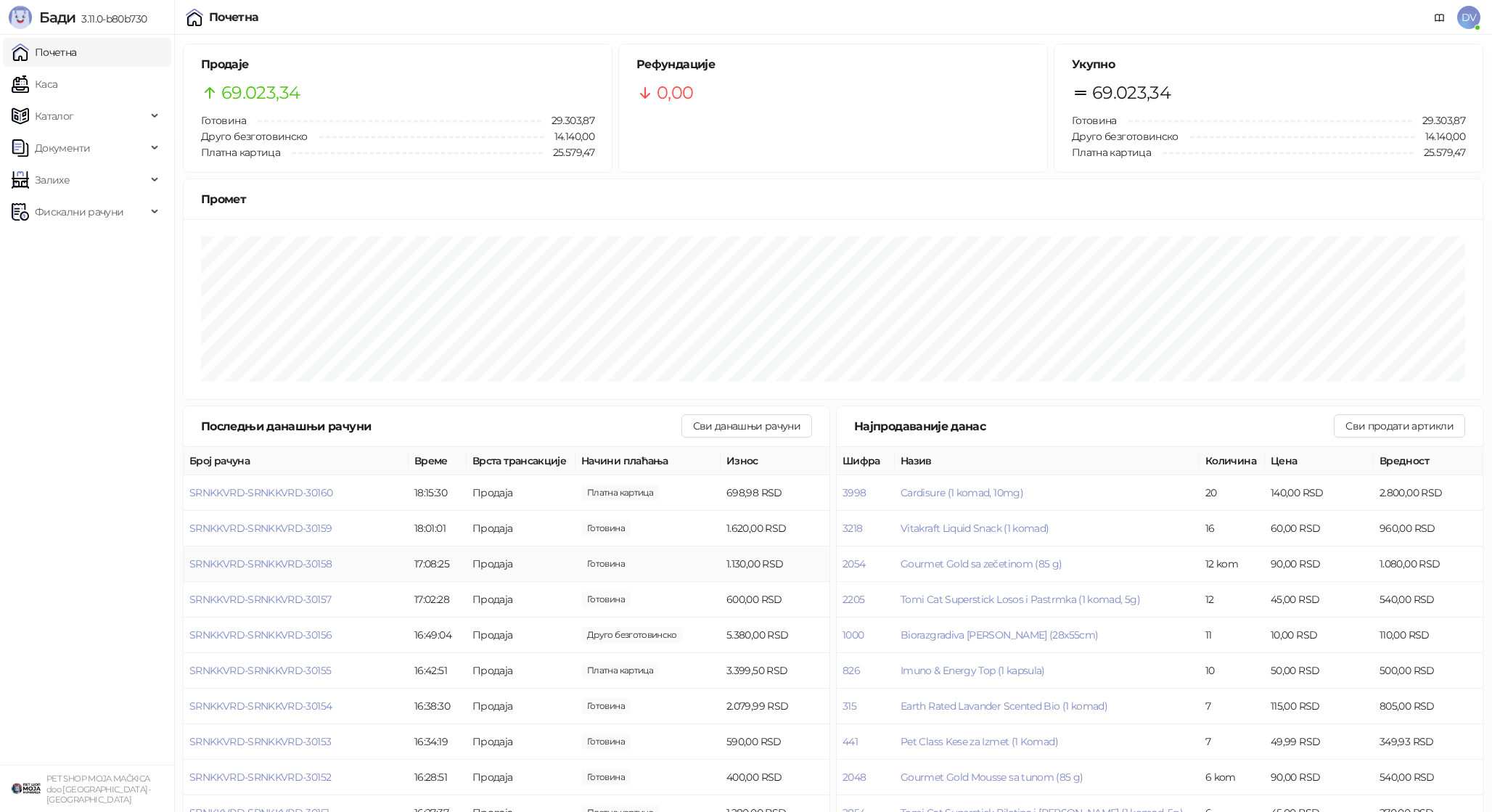
click at [303, 557] on td "SRNKKVRD-SRNKKVRD-30158" at bounding box center [296, 564] width 225 height 36
click at [303, 559] on span "SRNKKVRD-SRNKKVRD-30158" at bounding box center [260, 564] width 142 height 13
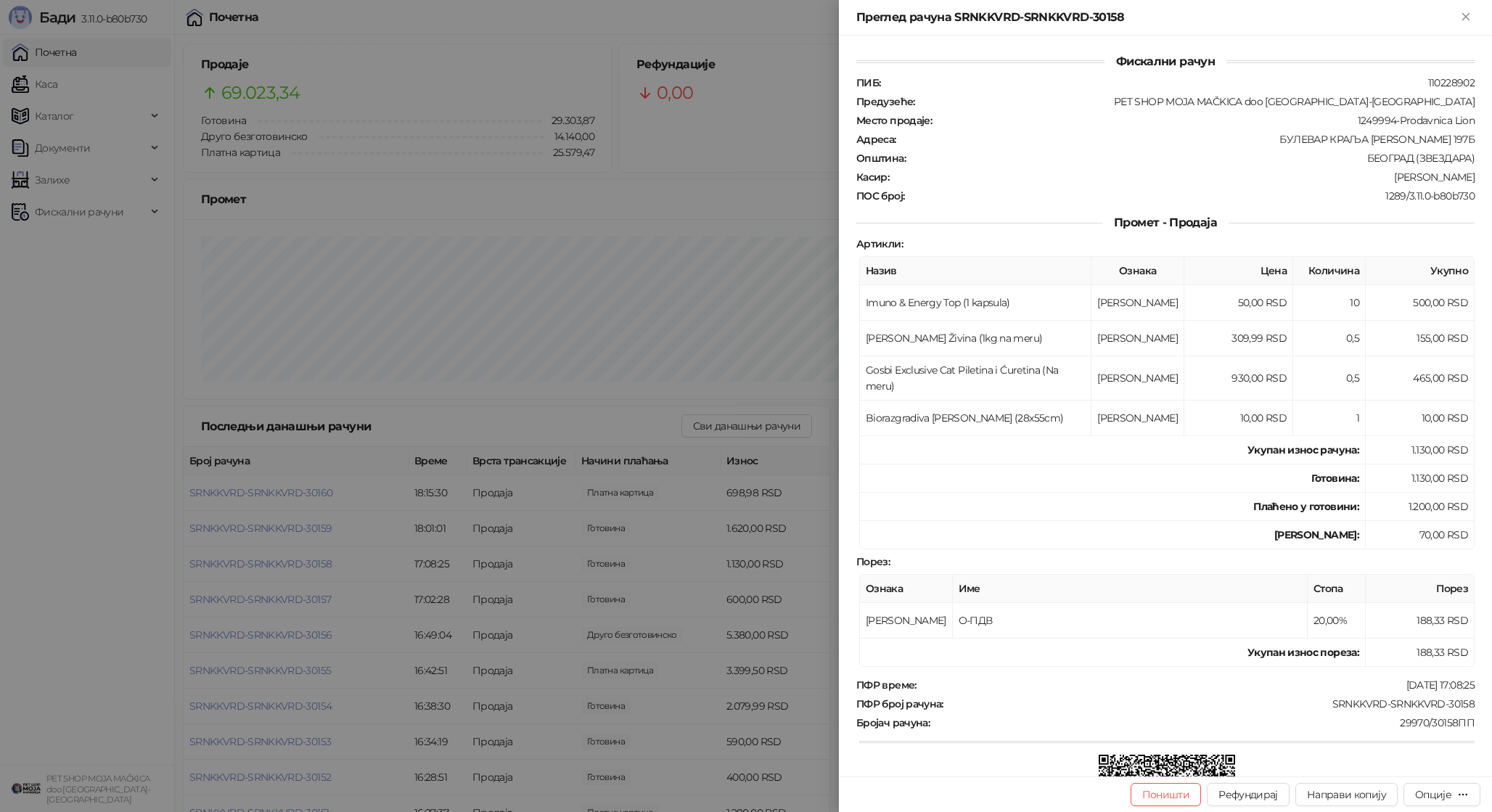
click at [303, 559] on div at bounding box center [746, 406] width 1492 height 812
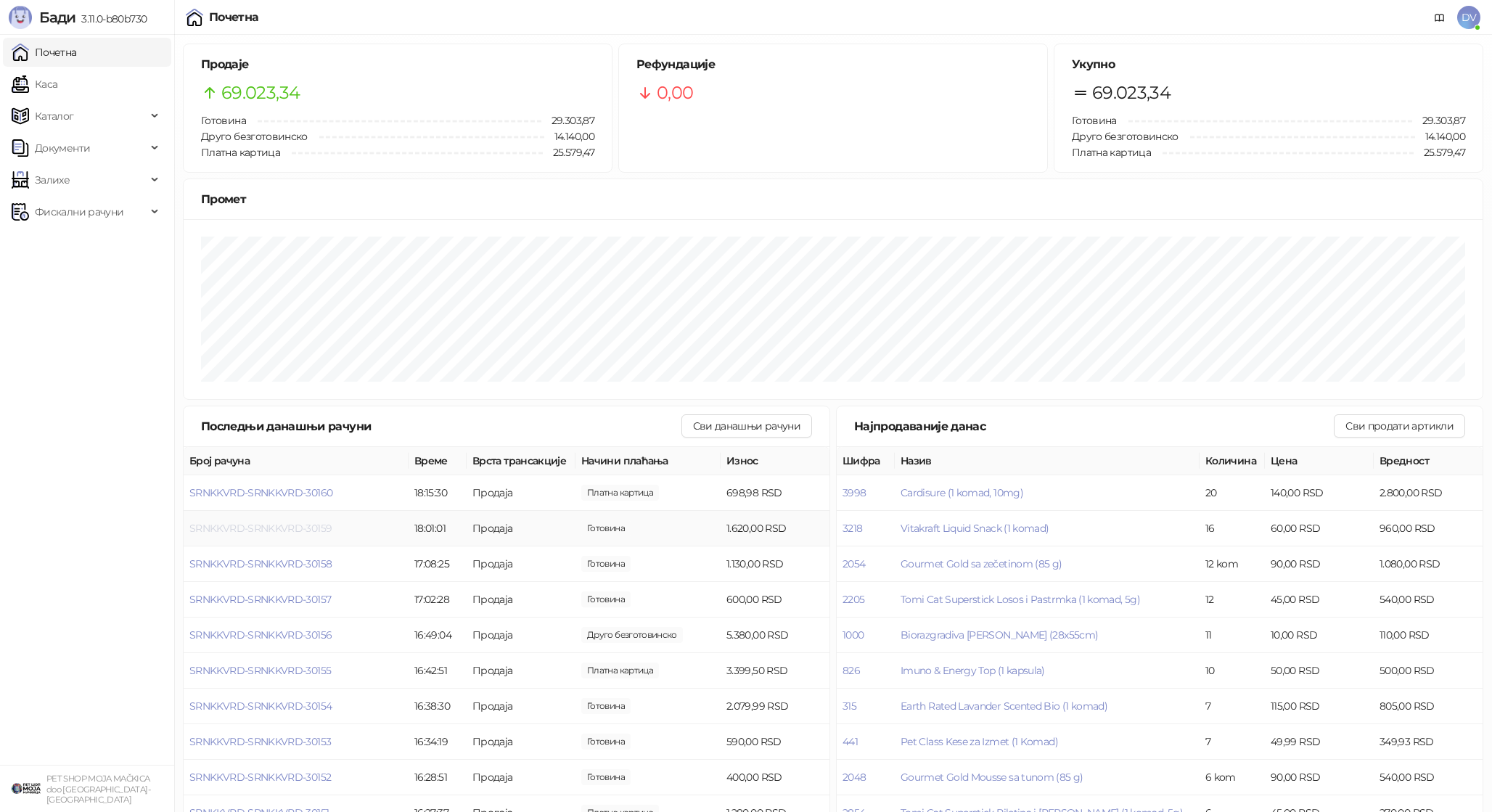
click at [299, 523] on span "SRNKKVRD-SRNKKVRD-30159" at bounding box center [260, 529] width 142 height 13
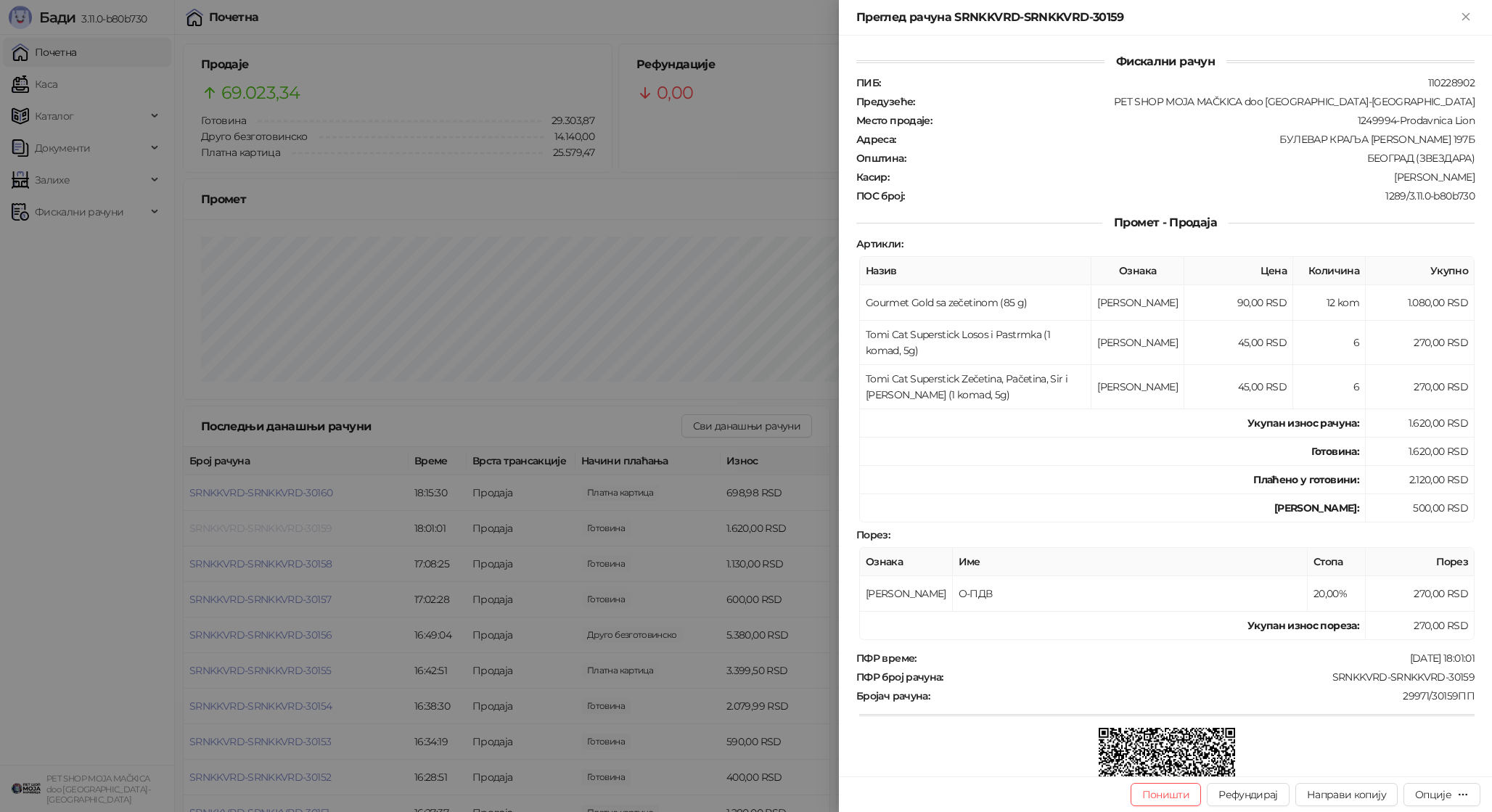
click at [299, 523] on div at bounding box center [746, 406] width 1492 height 812
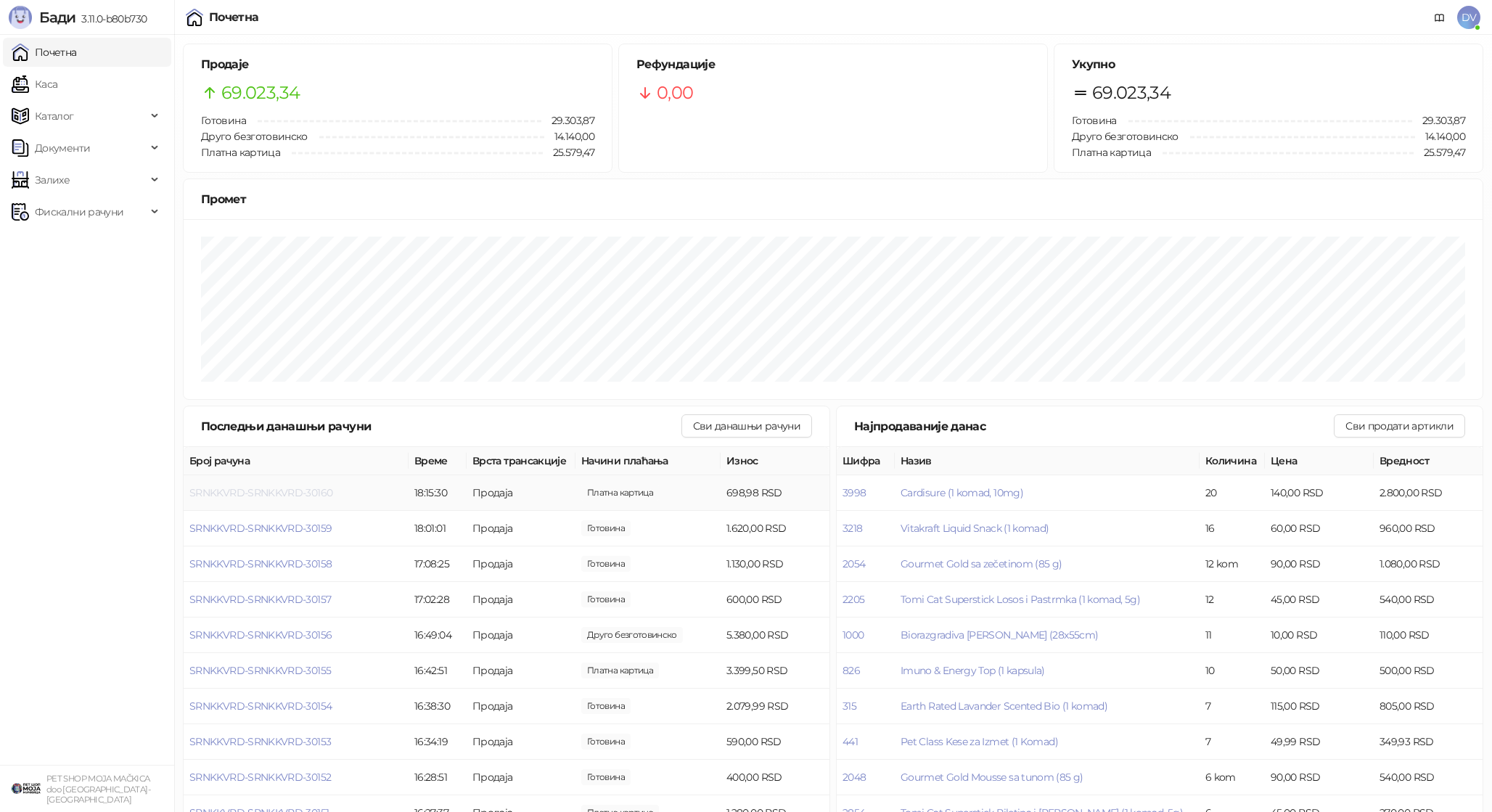
click at [310, 493] on span "SRNKKVRD-SRNKKVRD-30160" at bounding box center [260, 493] width 143 height 13
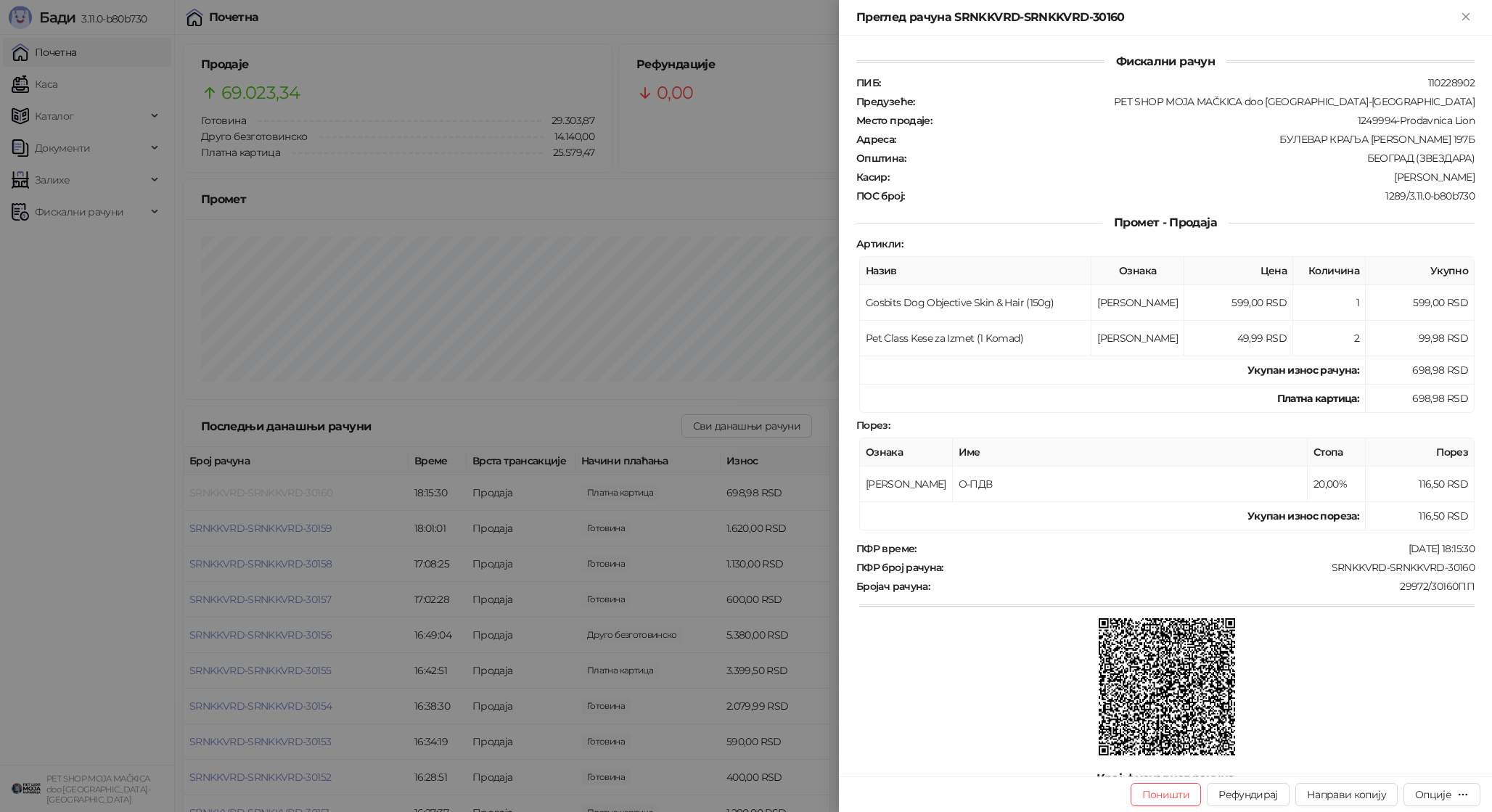
click at [310, 493] on div at bounding box center [746, 406] width 1492 height 812
